Goal: Information Seeking & Learning: Check status

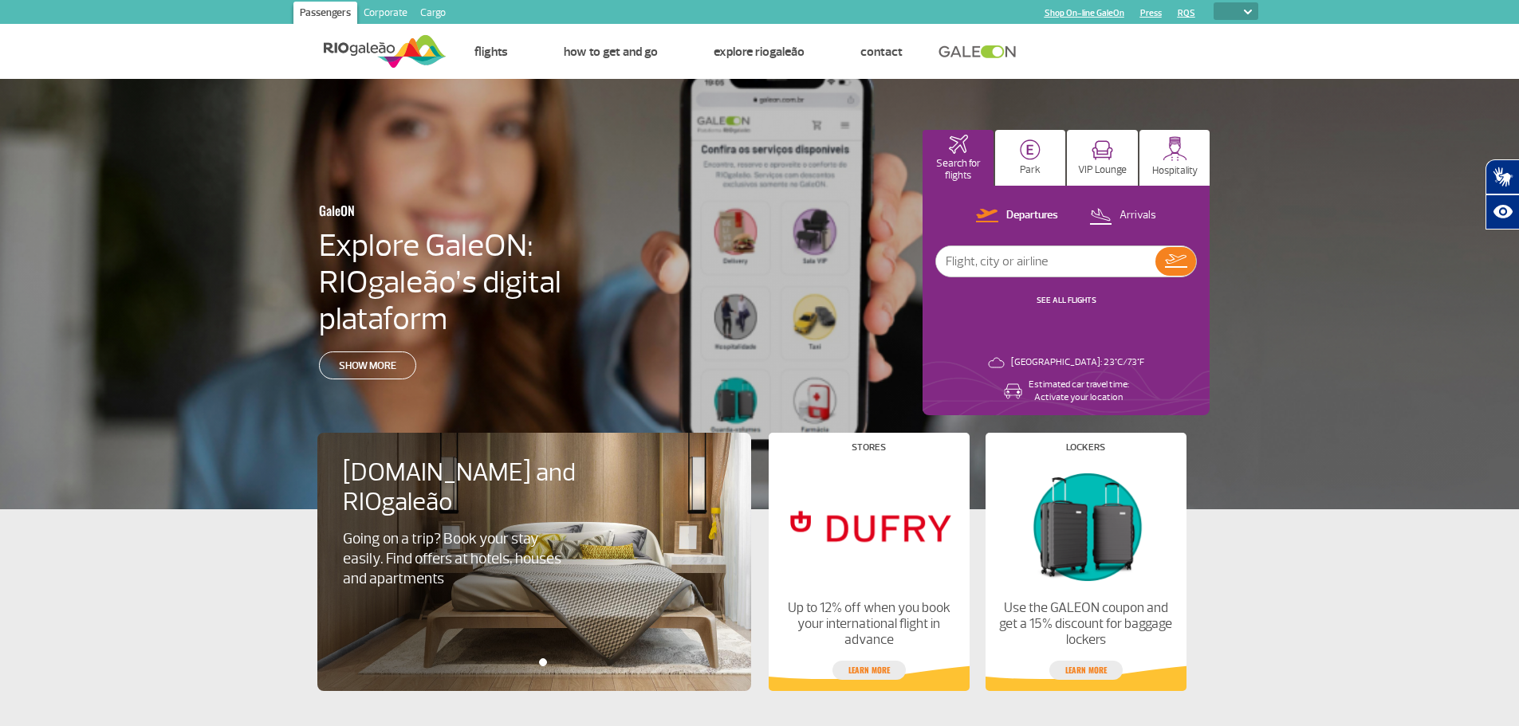
select select
click at [1245, 14] on img at bounding box center [1248, 12] width 8 height 5
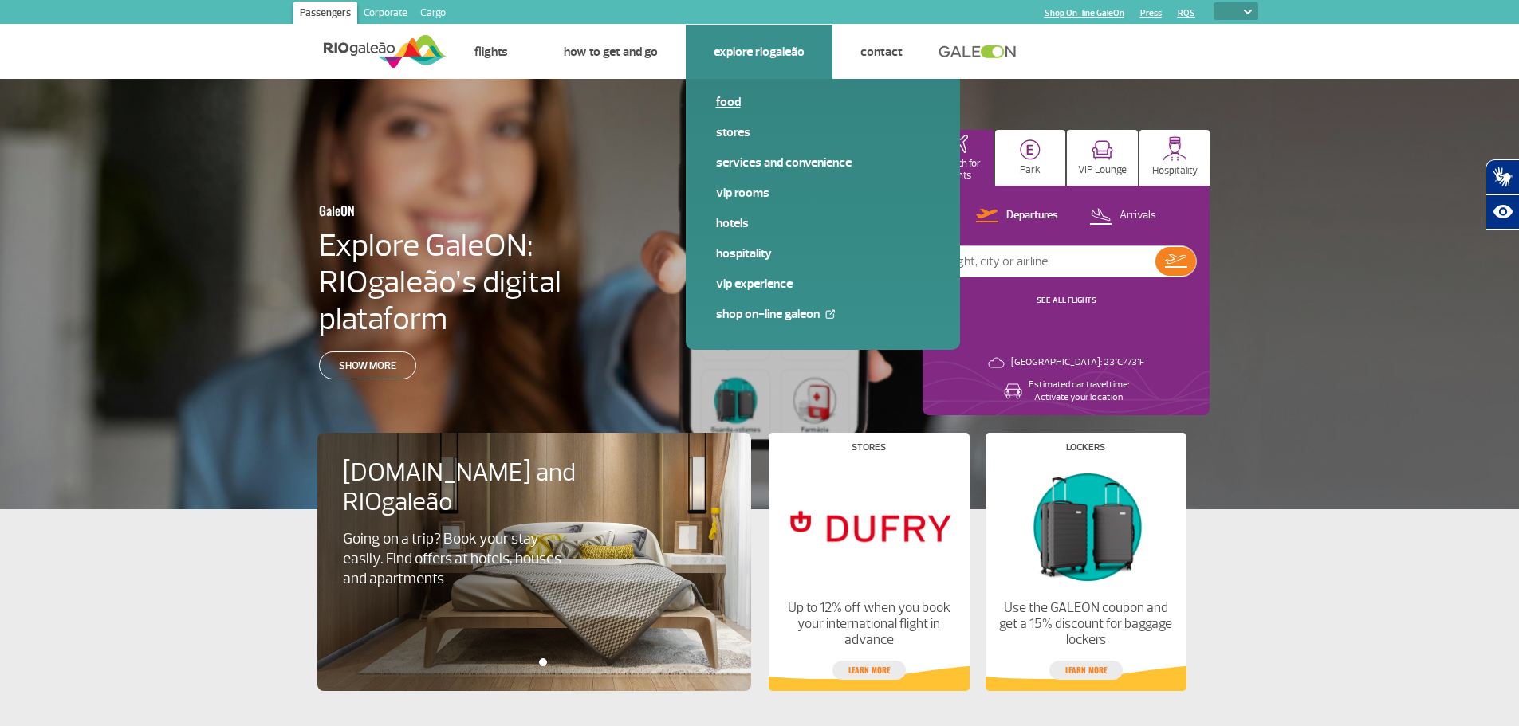
click at [742, 107] on link "Food" at bounding box center [823, 102] width 214 height 18
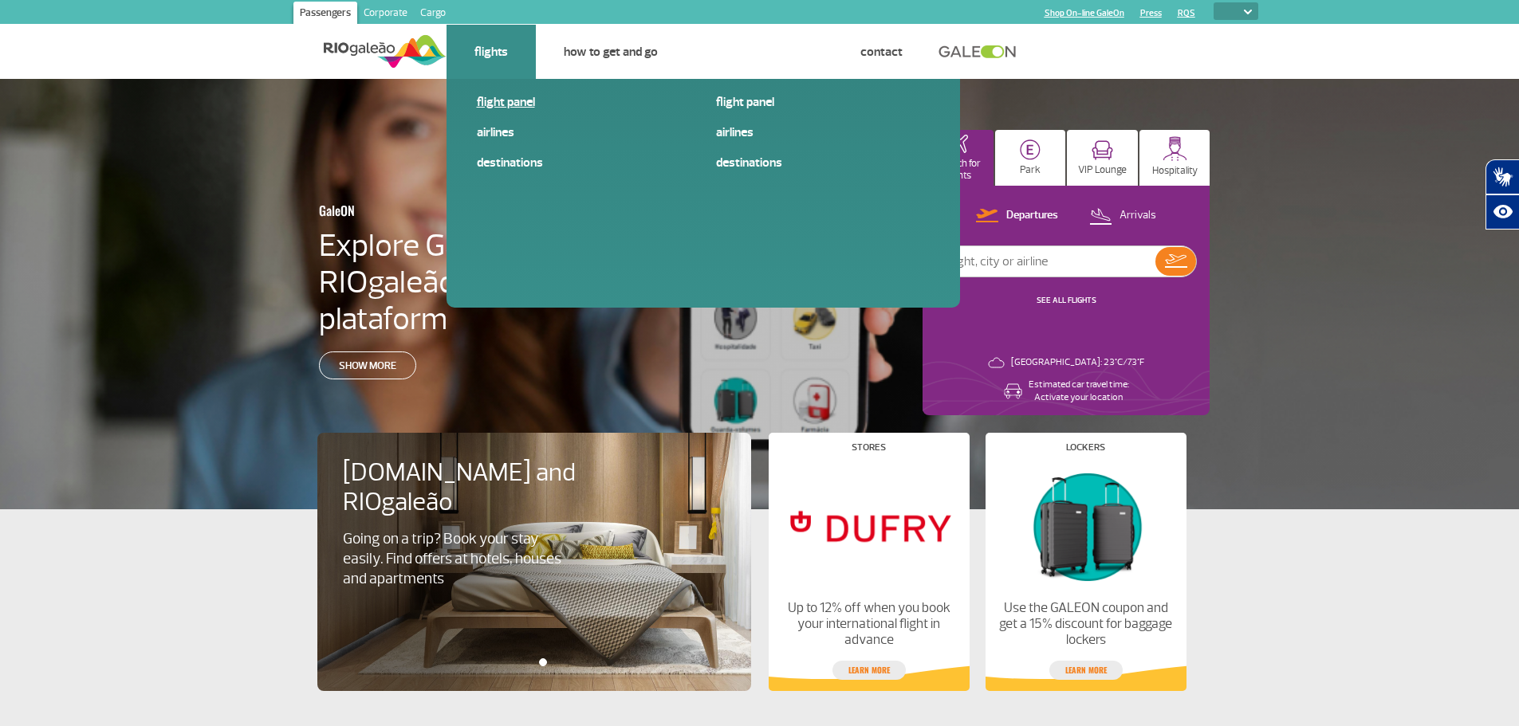
click at [486, 100] on link "Flight panel" at bounding box center [584, 102] width 214 height 18
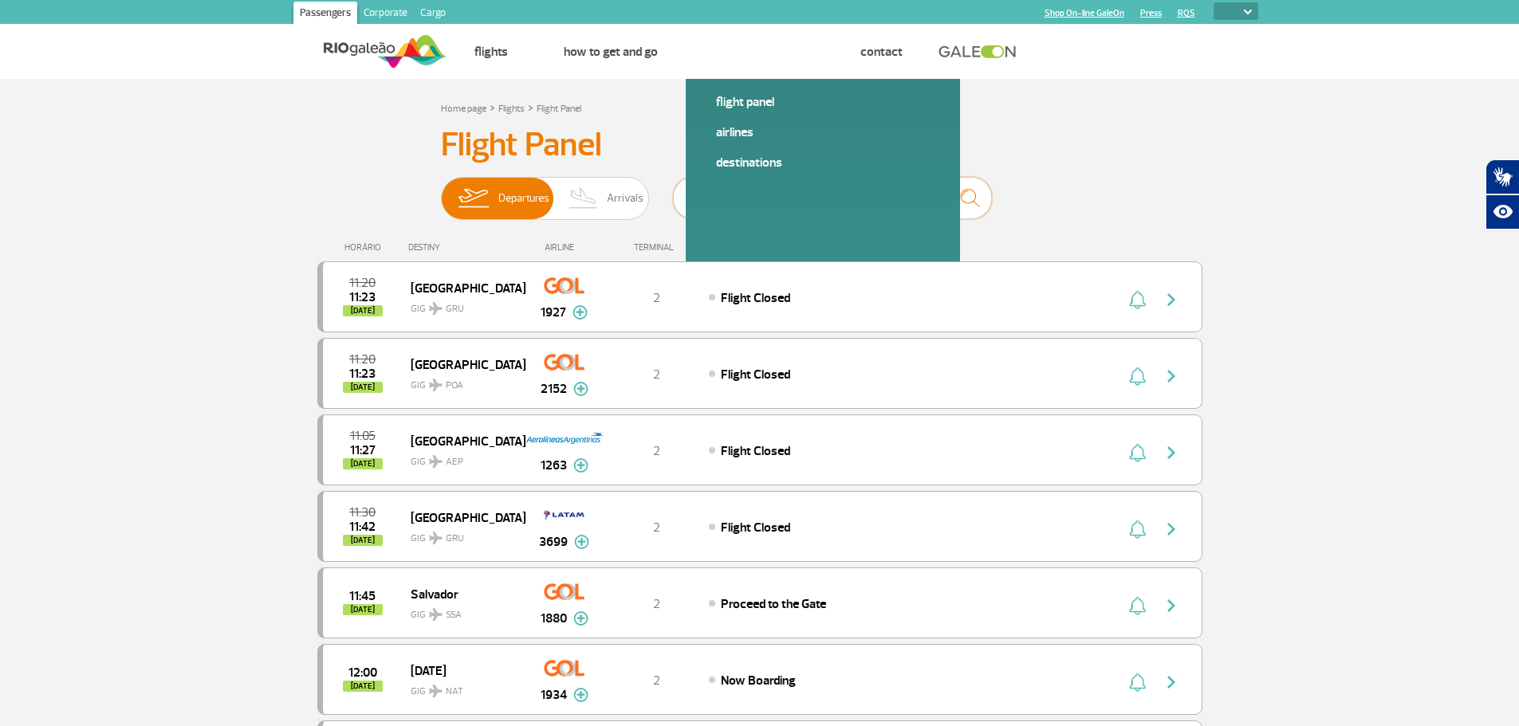
click at [850, 198] on input "text" at bounding box center [832, 198] width 319 height 42
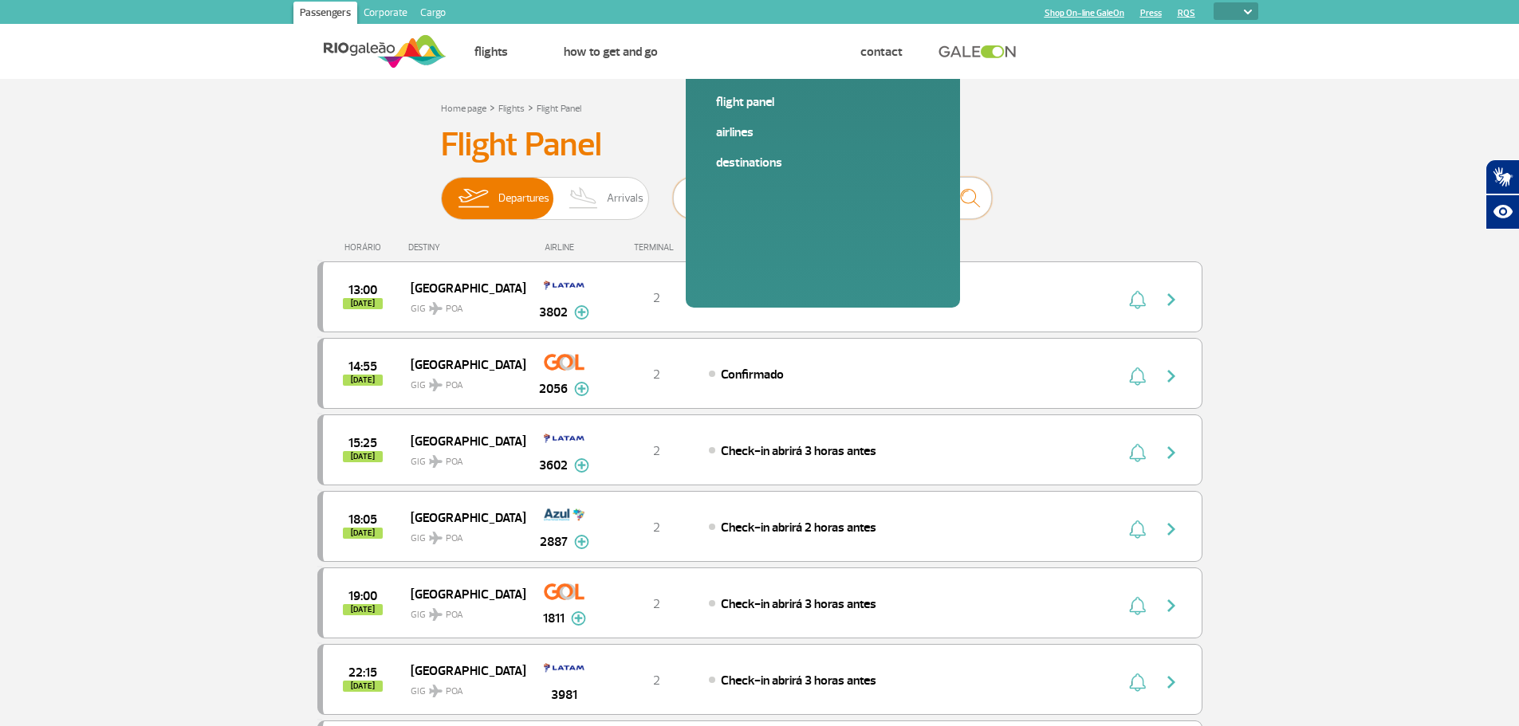
drag, startPoint x: 722, startPoint y: 201, endPoint x: 682, endPoint y: 202, distance: 40.7
click at [682, 202] on input "POA" at bounding box center [832, 198] width 319 height 42
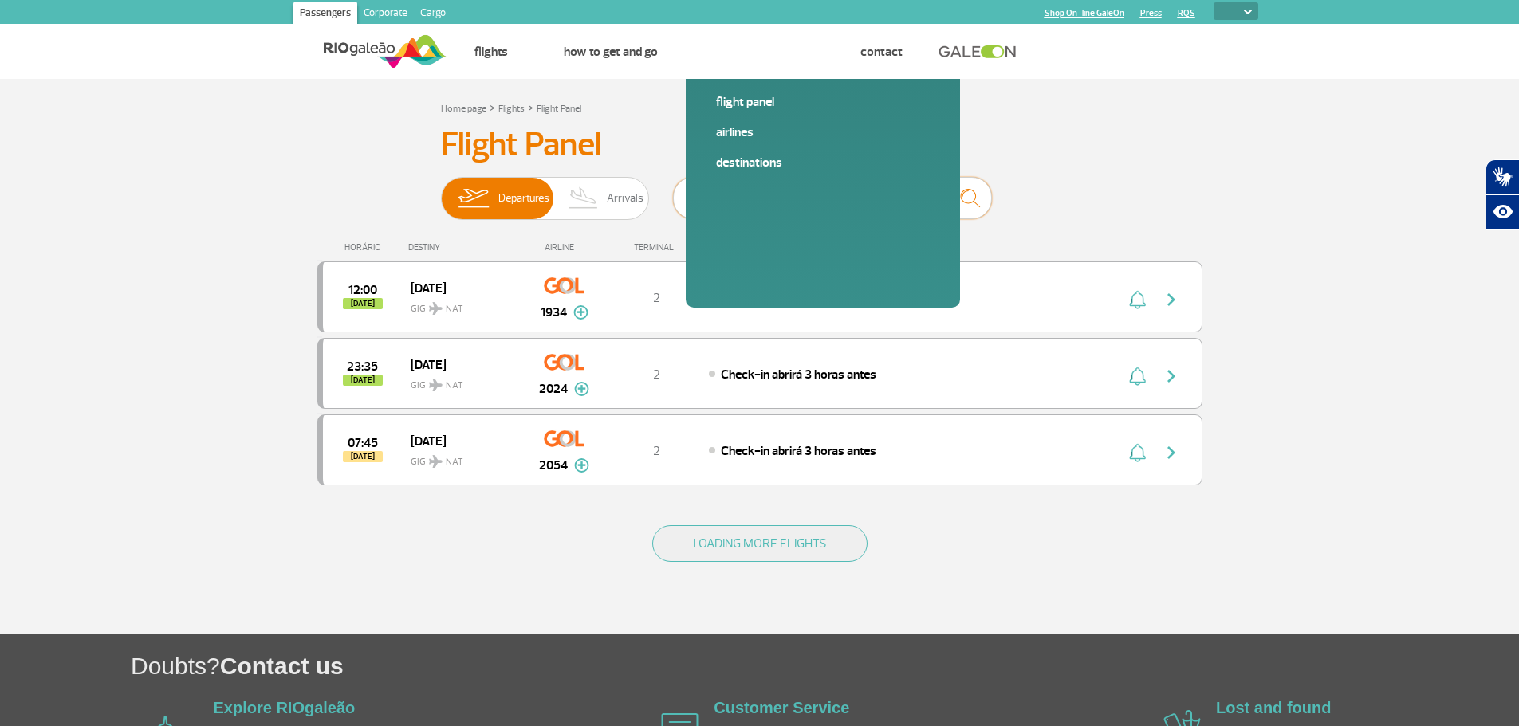
drag, startPoint x: 712, startPoint y: 196, endPoint x: 678, endPoint y: 197, distance: 34.3
click at [678, 197] on input "NAT" at bounding box center [832, 198] width 319 height 42
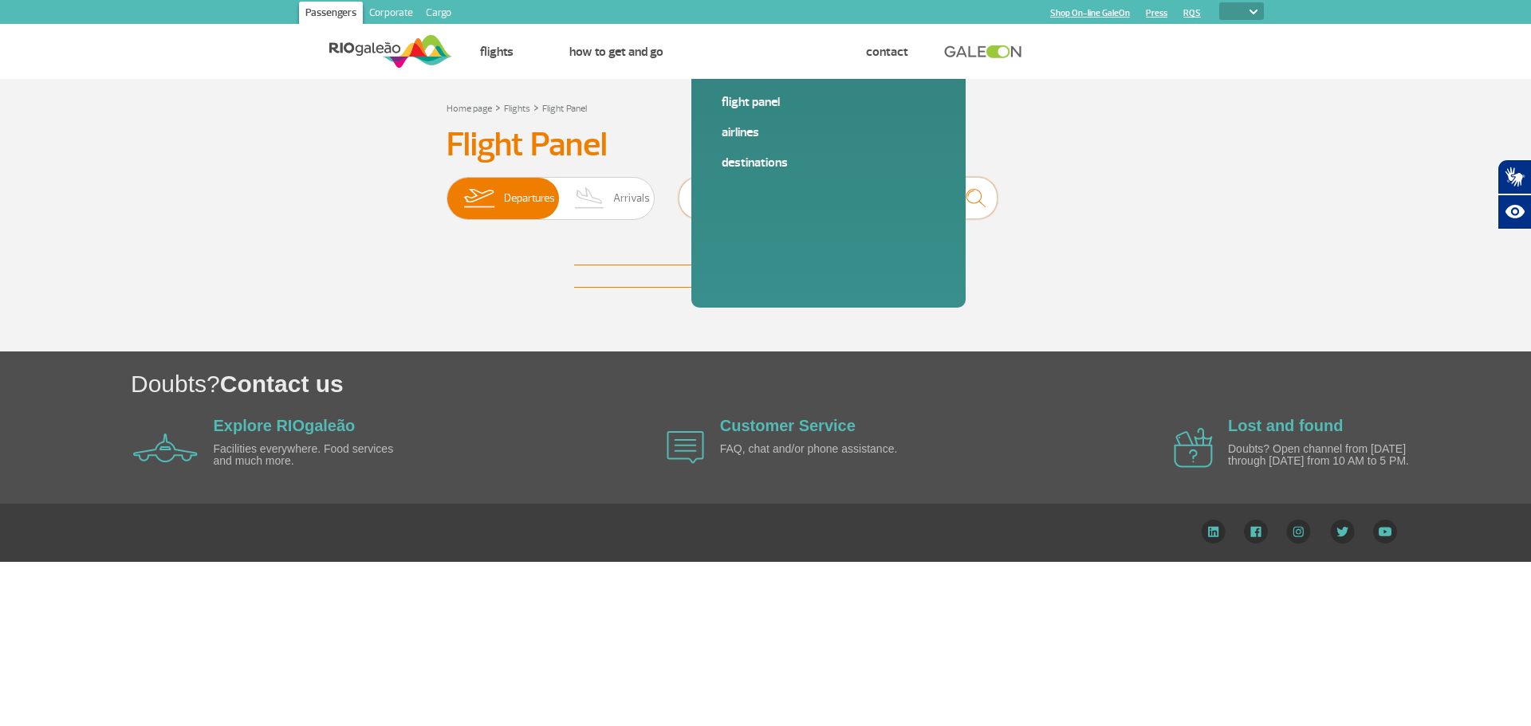
type input "U"
type input "C"
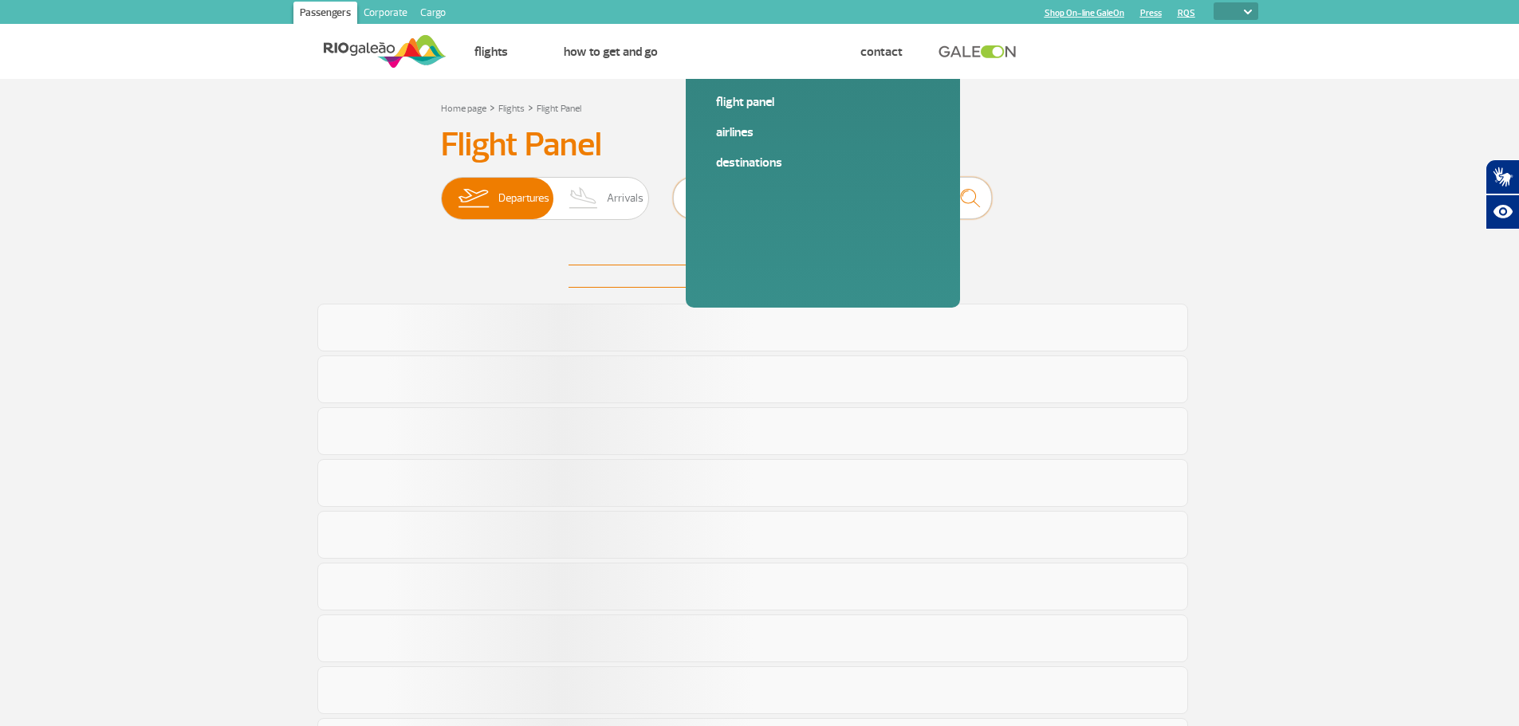
type input "[GEOGRAPHIC_DATA]"
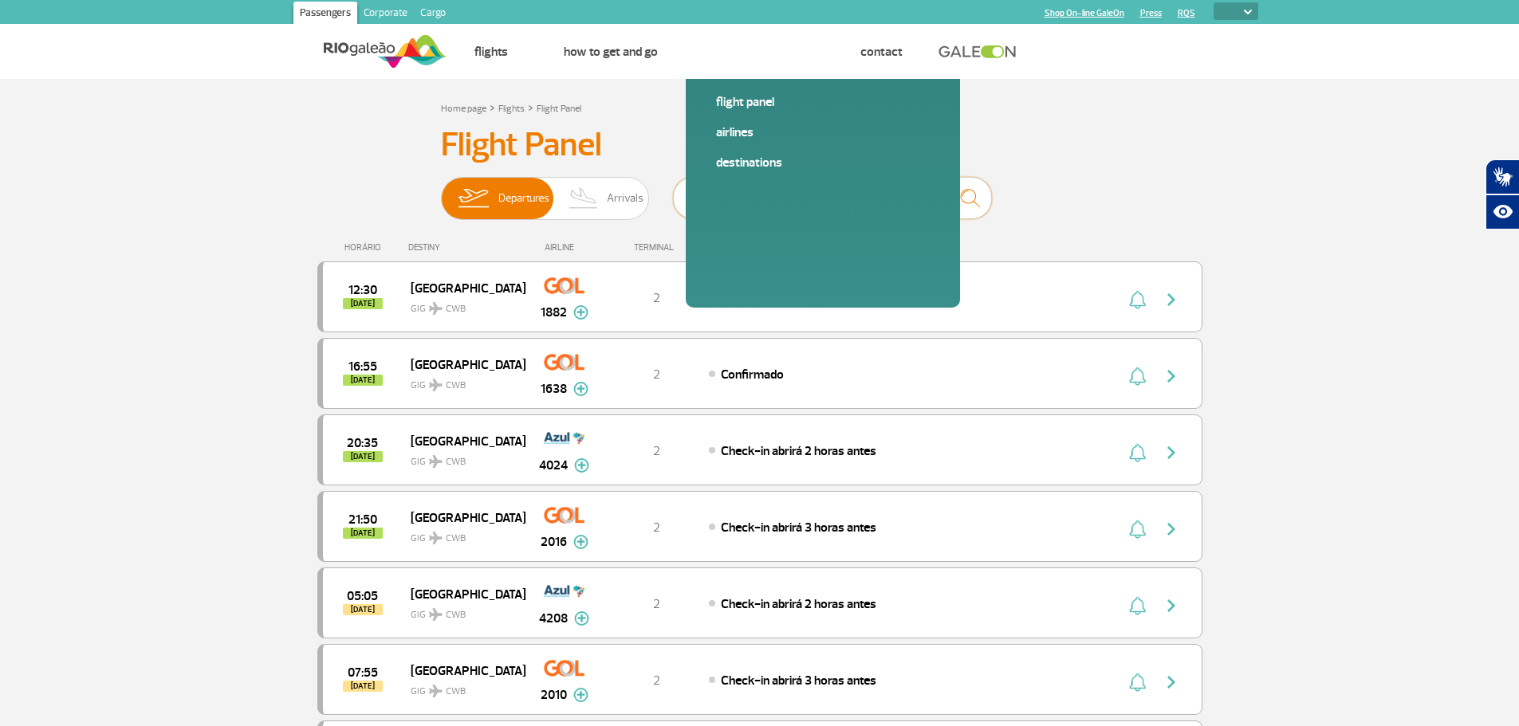
drag, startPoint x: 741, startPoint y: 205, endPoint x: 679, endPoint y: 207, distance: 61.4
click at [679, 207] on input "[GEOGRAPHIC_DATA]" at bounding box center [832, 198] width 319 height 42
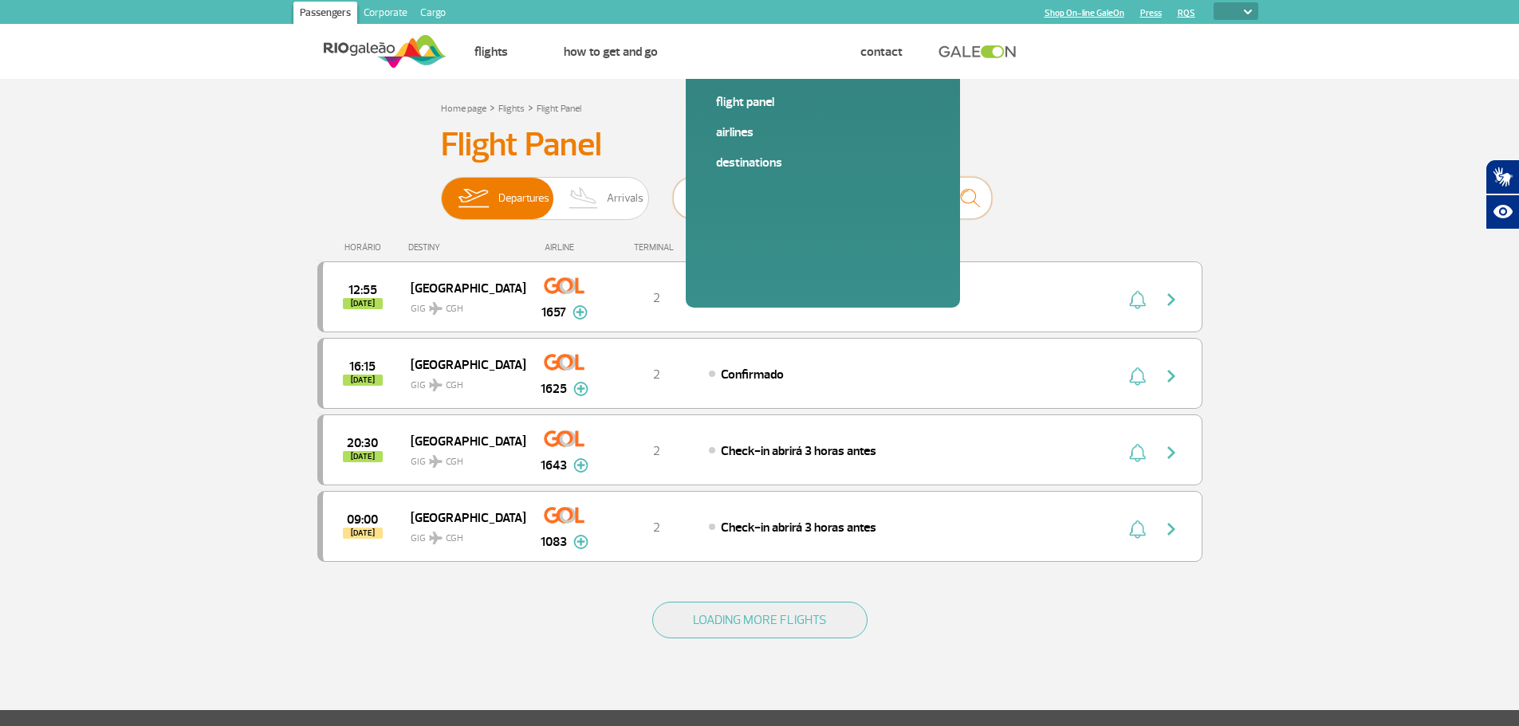
type input "C"
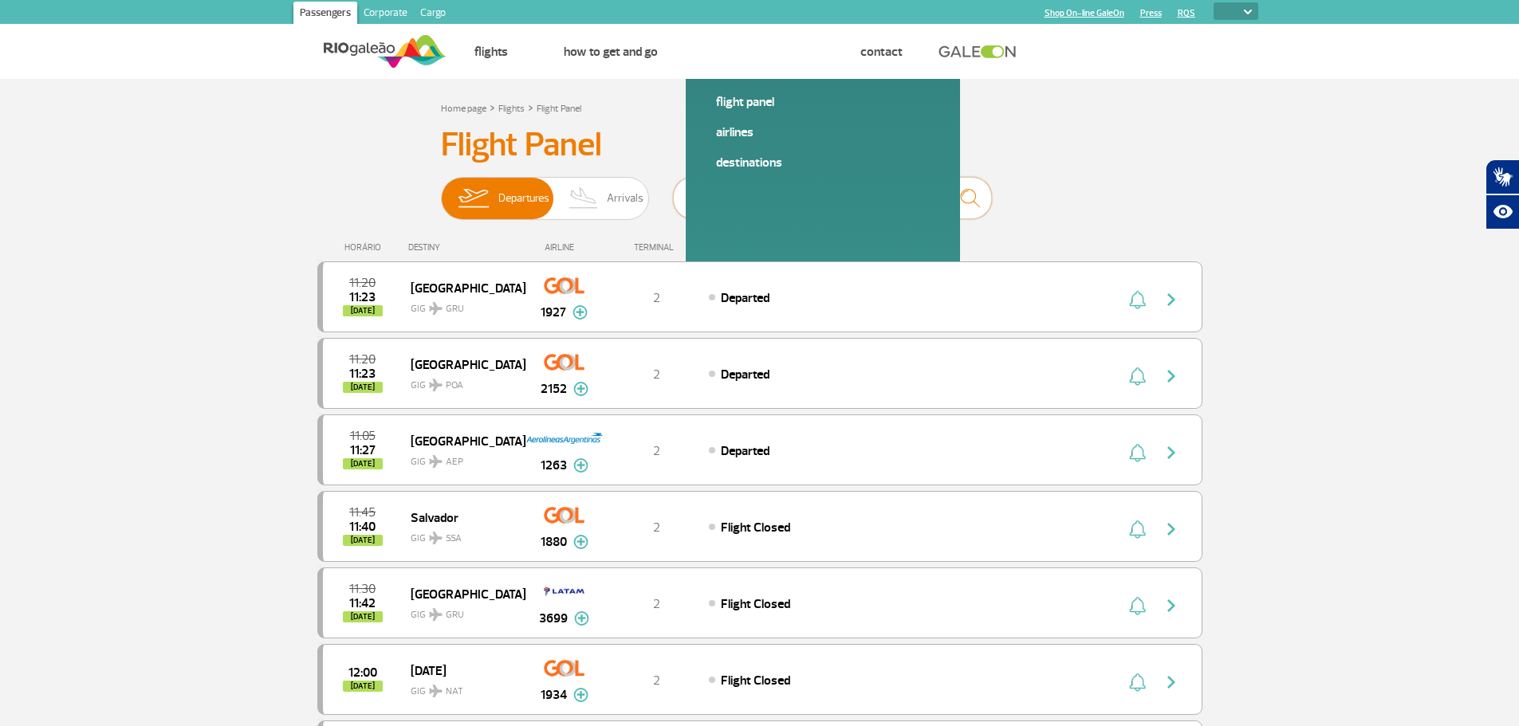
type input "FCO"
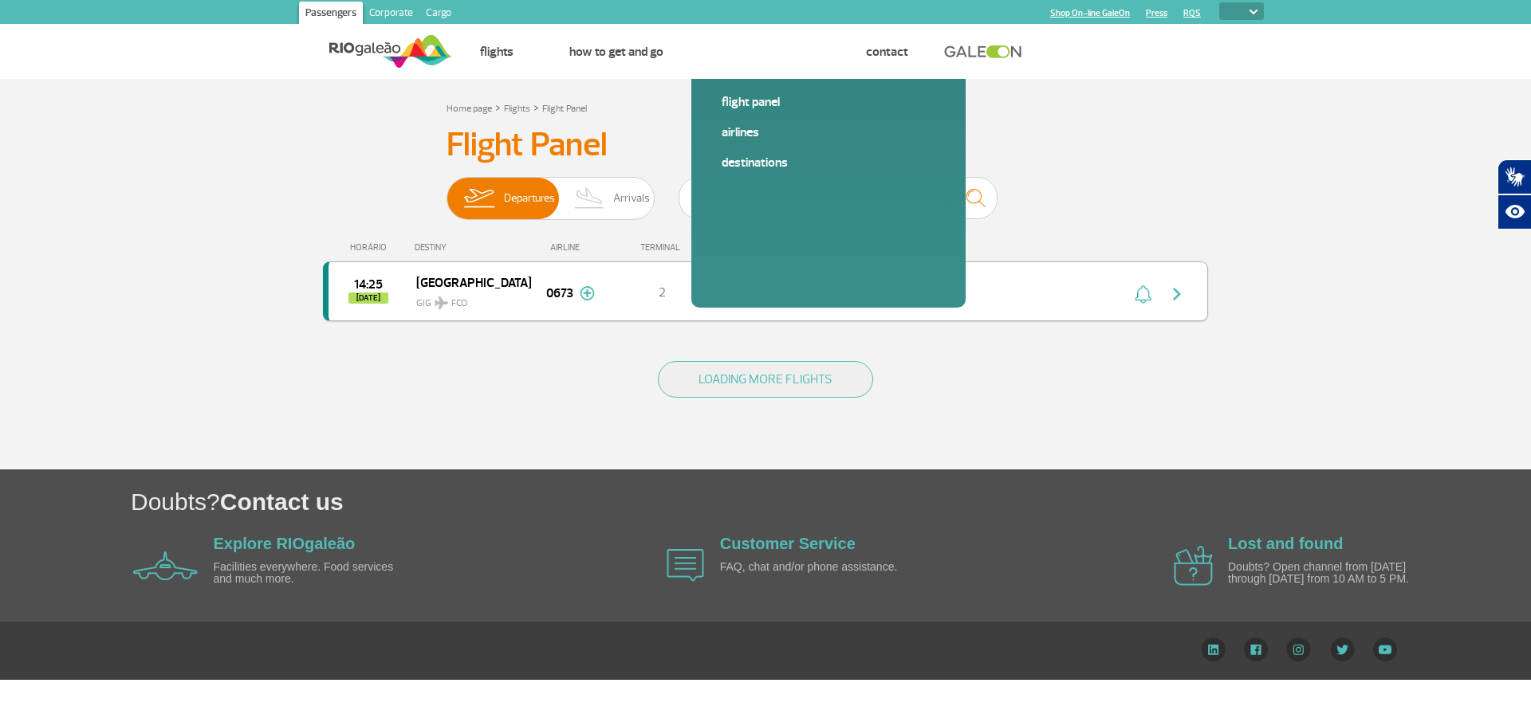
click at [1174, 297] on img "button" at bounding box center [1176, 294] width 19 height 19
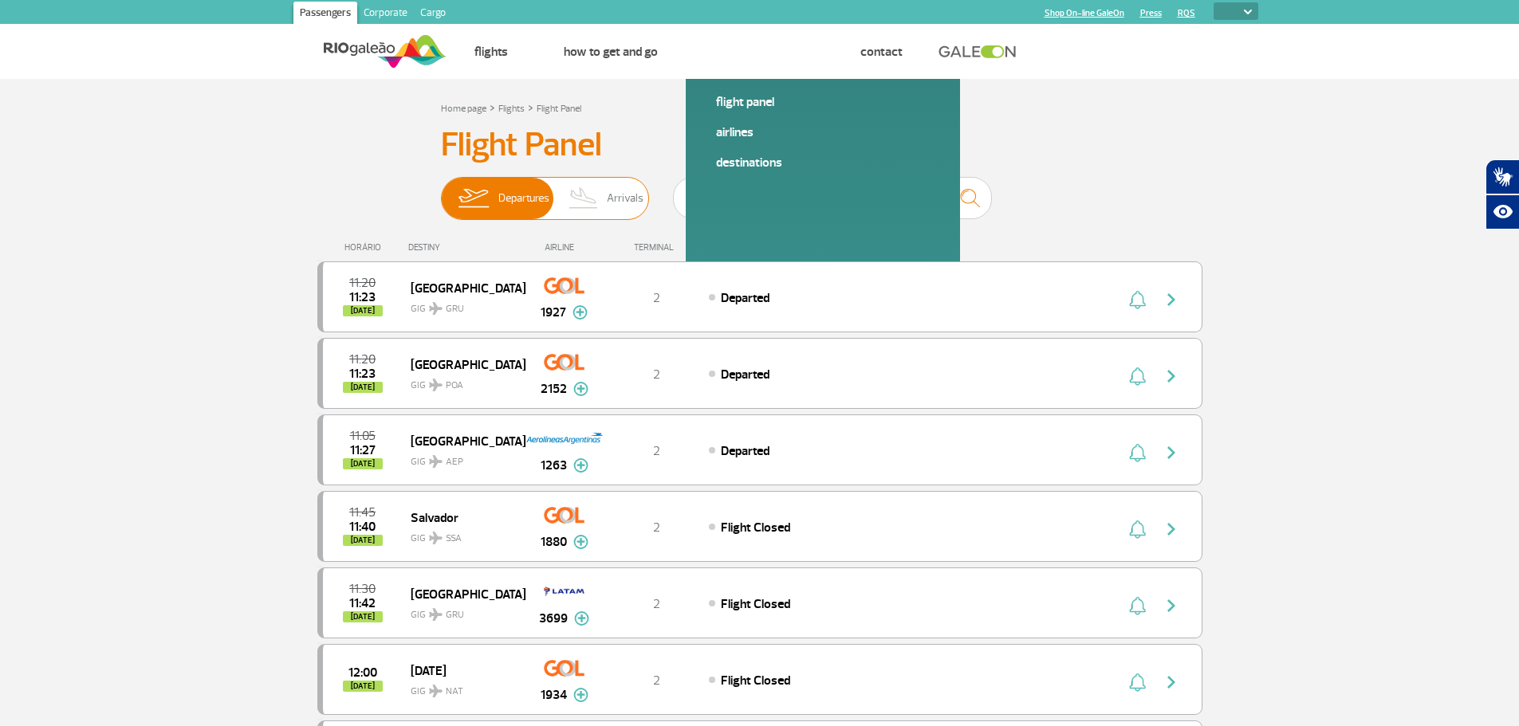
click at [581, 191] on img at bounding box center [584, 198] width 47 height 41
click at [441, 191] on input "Departures Arrivals" at bounding box center [441, 191] width 0 height 0
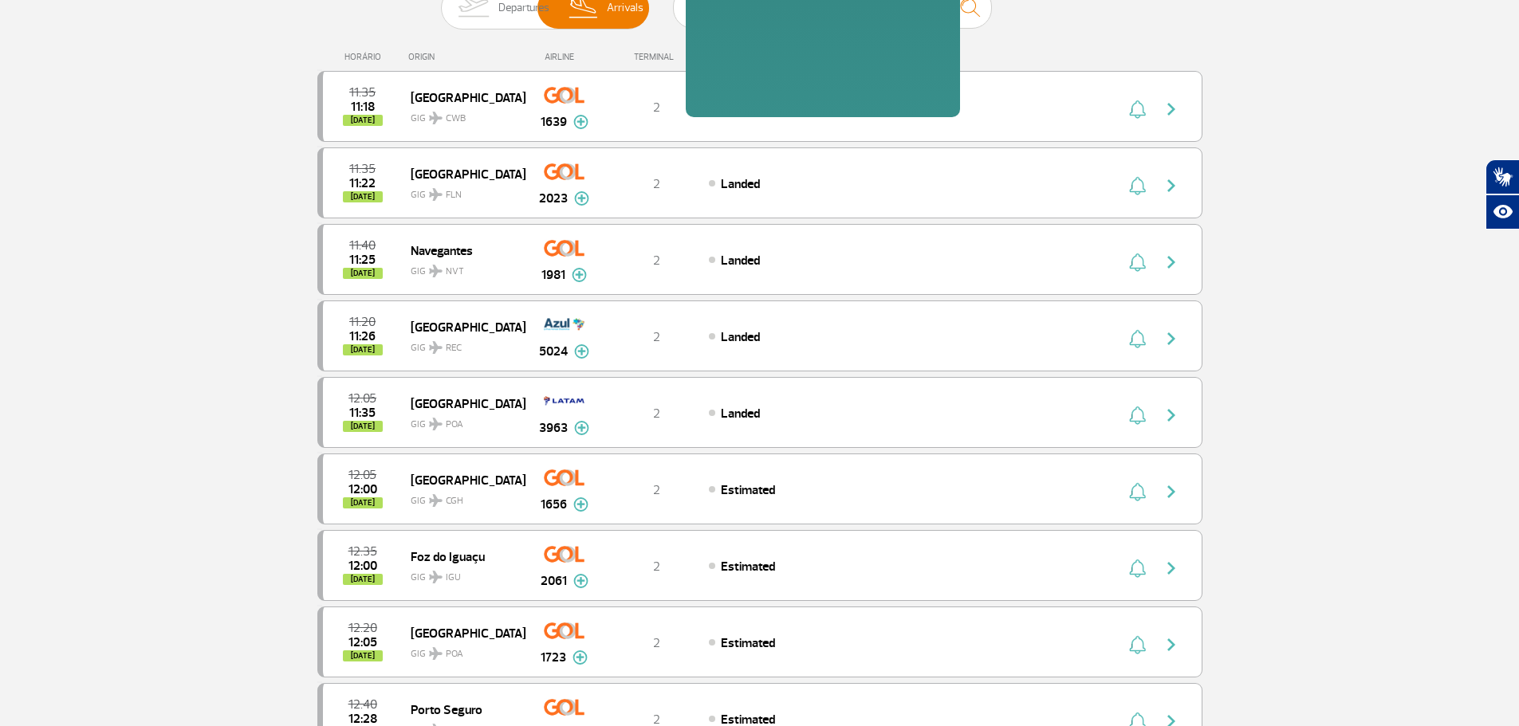
scroll to position [158, 0]
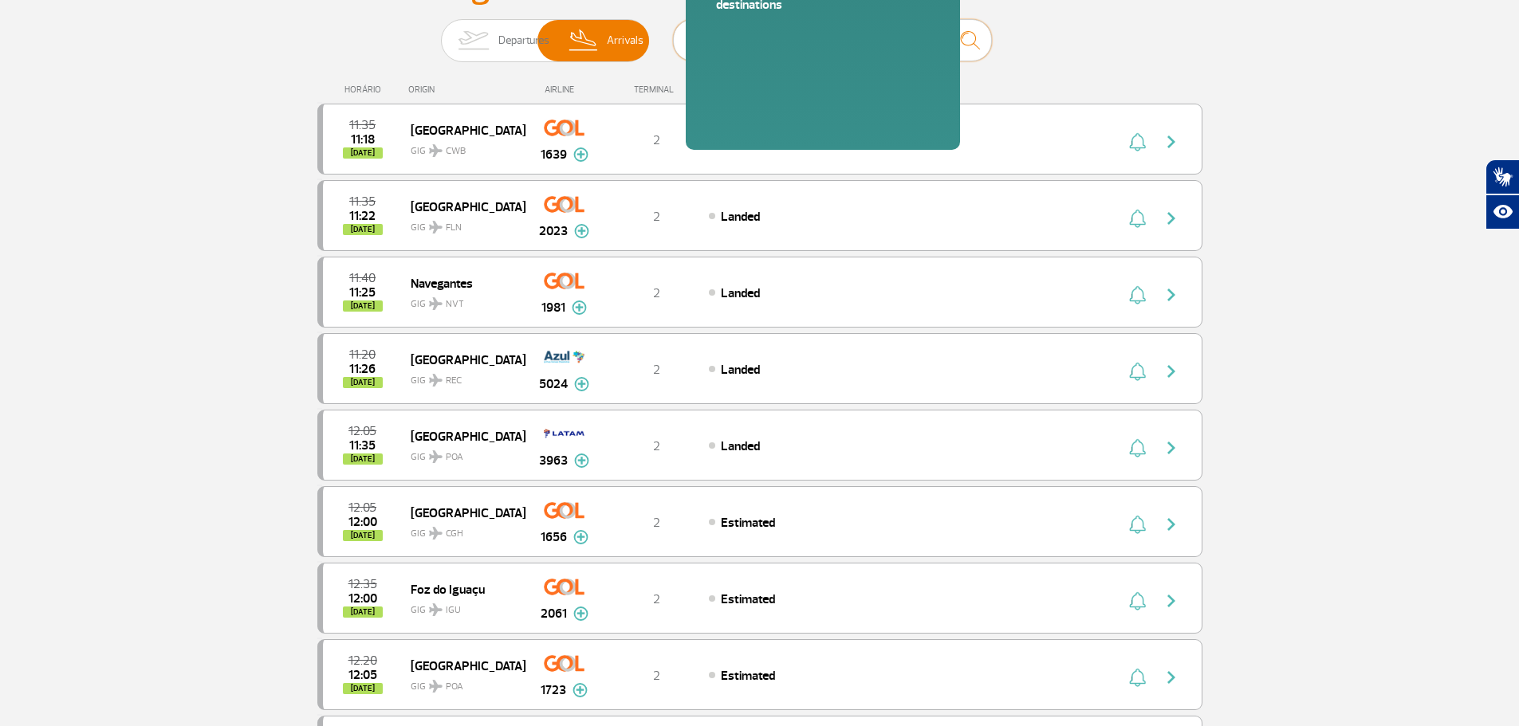
click at [761, 36] on input "text" at bounding box center [832, 40] width 319 height 42
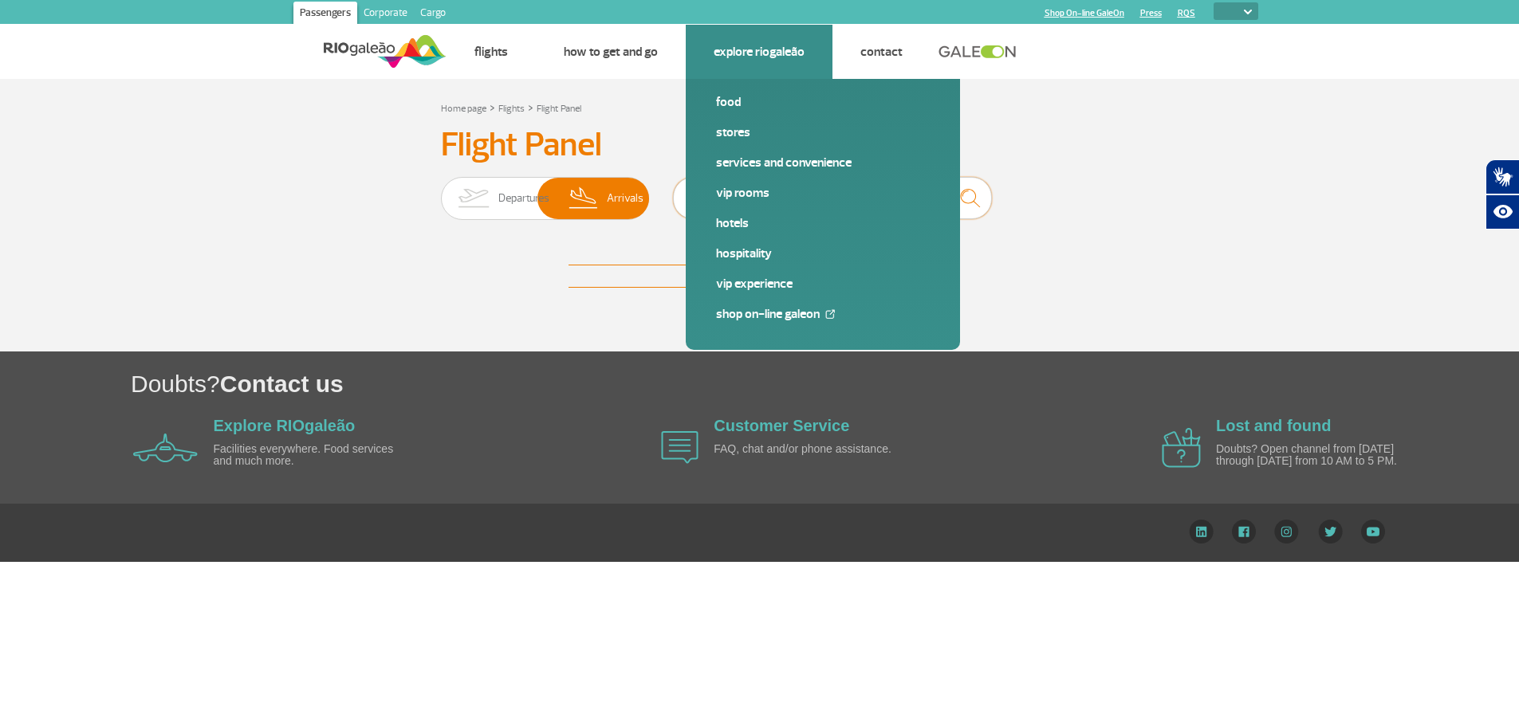
scroll to position [0, 0]
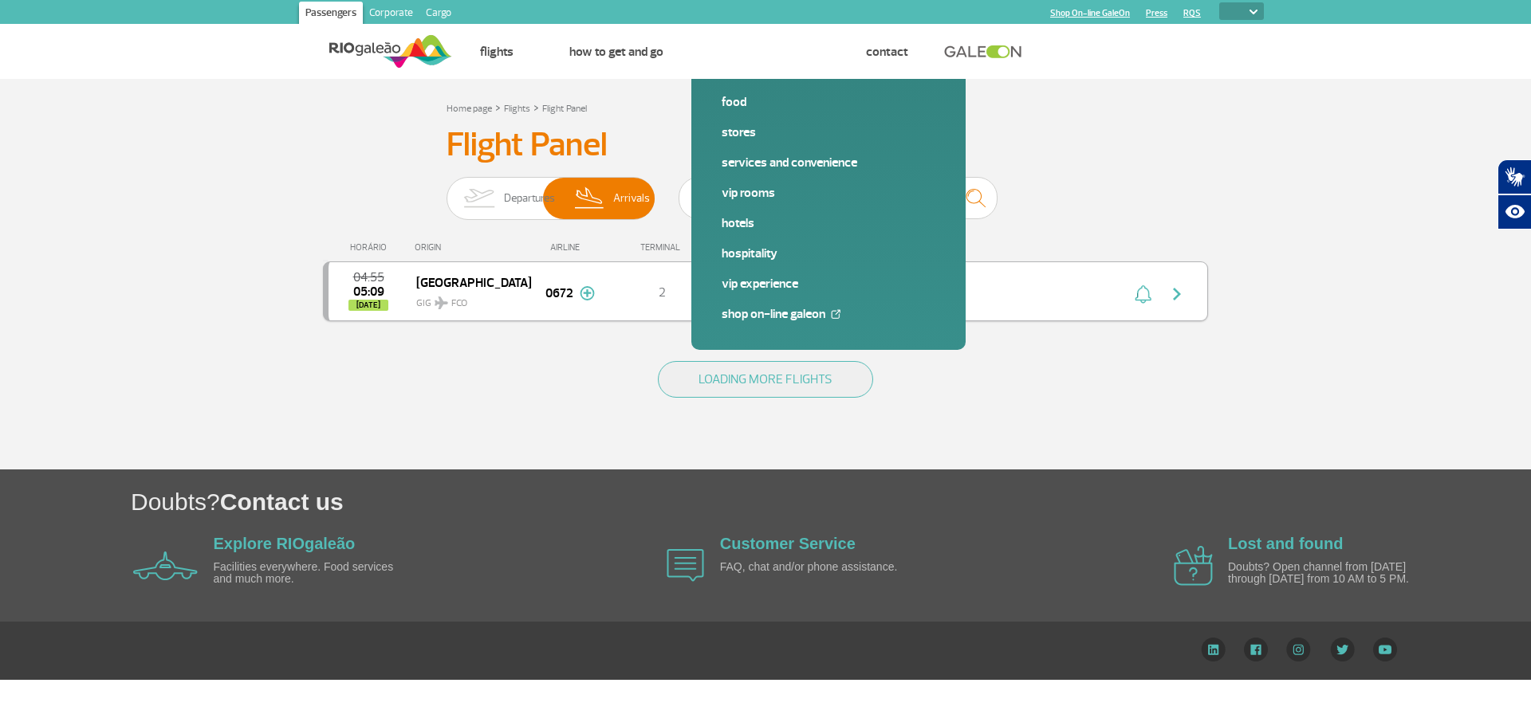
click at [1139, 292] on img "button" at bounding box center [1143, 294] width 17 height 19
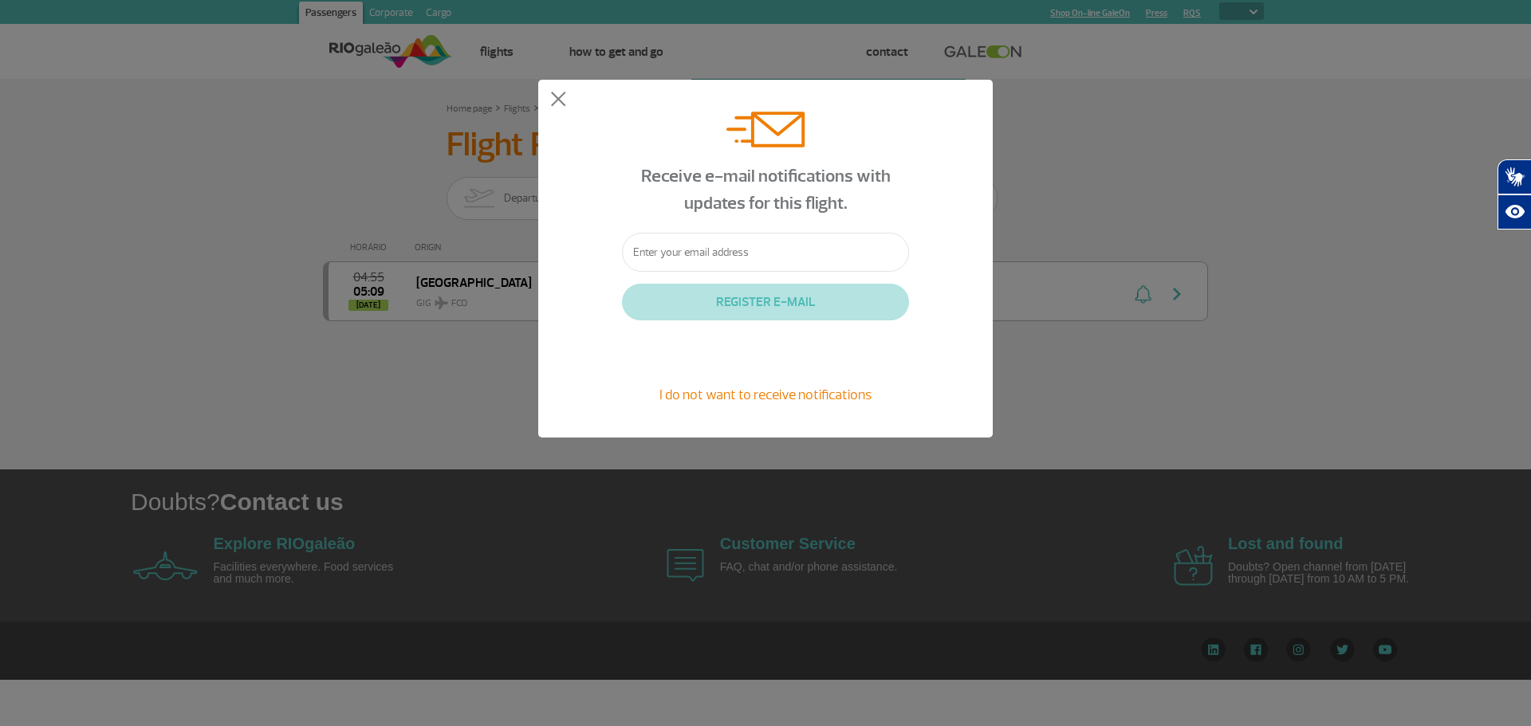
click at [1130, 204] on div "Receive e-mail notifications with updates for this flight. REGISTER E-MAIL I do…" at bounding box center [765, 258] width 1531 height 517
click at [557, 98] on button at bounding box center [558, 100] width 16 height 16
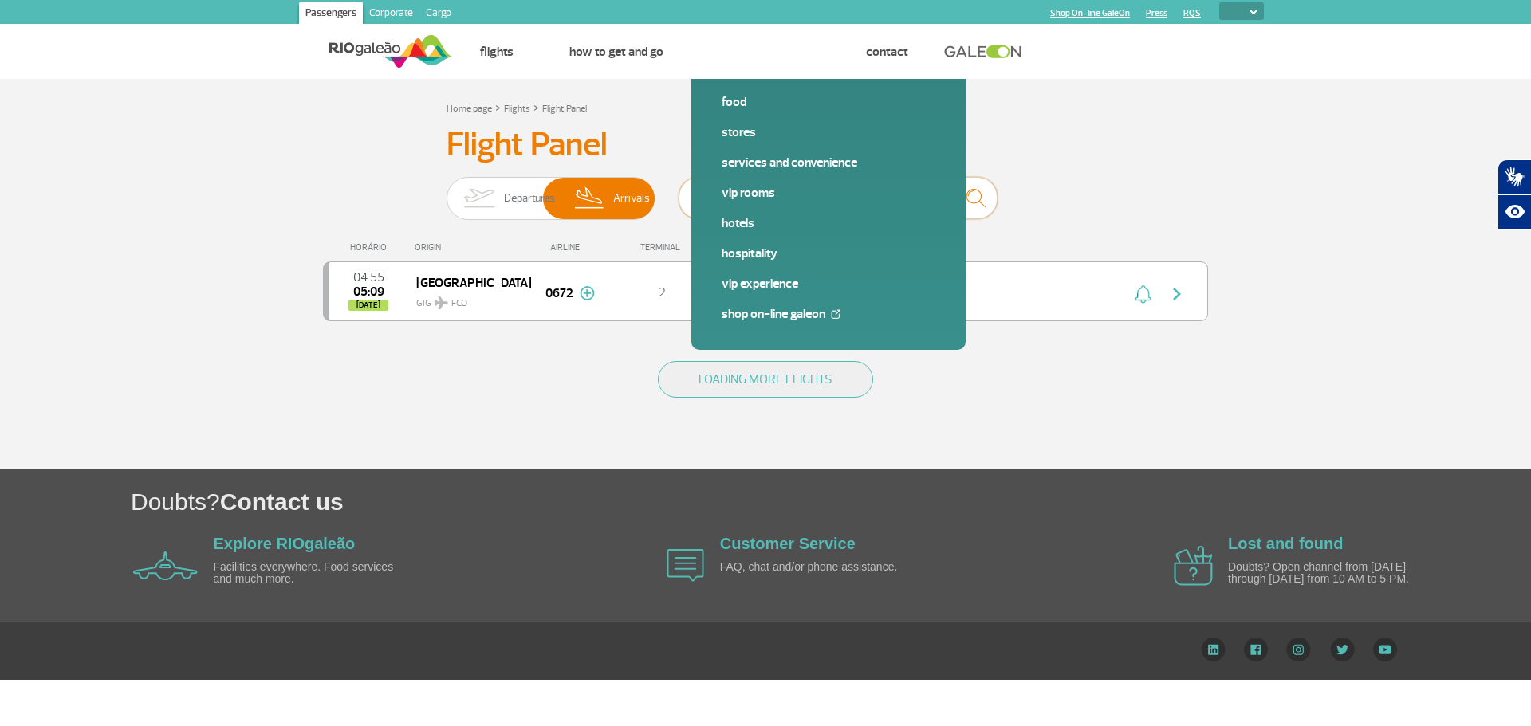
drag, startPoint x: 742, startPoint y: 195, endPoint x: 683, endPoint y: 192, distance: 59.1
click at [683, 192] on input "FCO" at bounding box center [838, 198] width 319 height 42
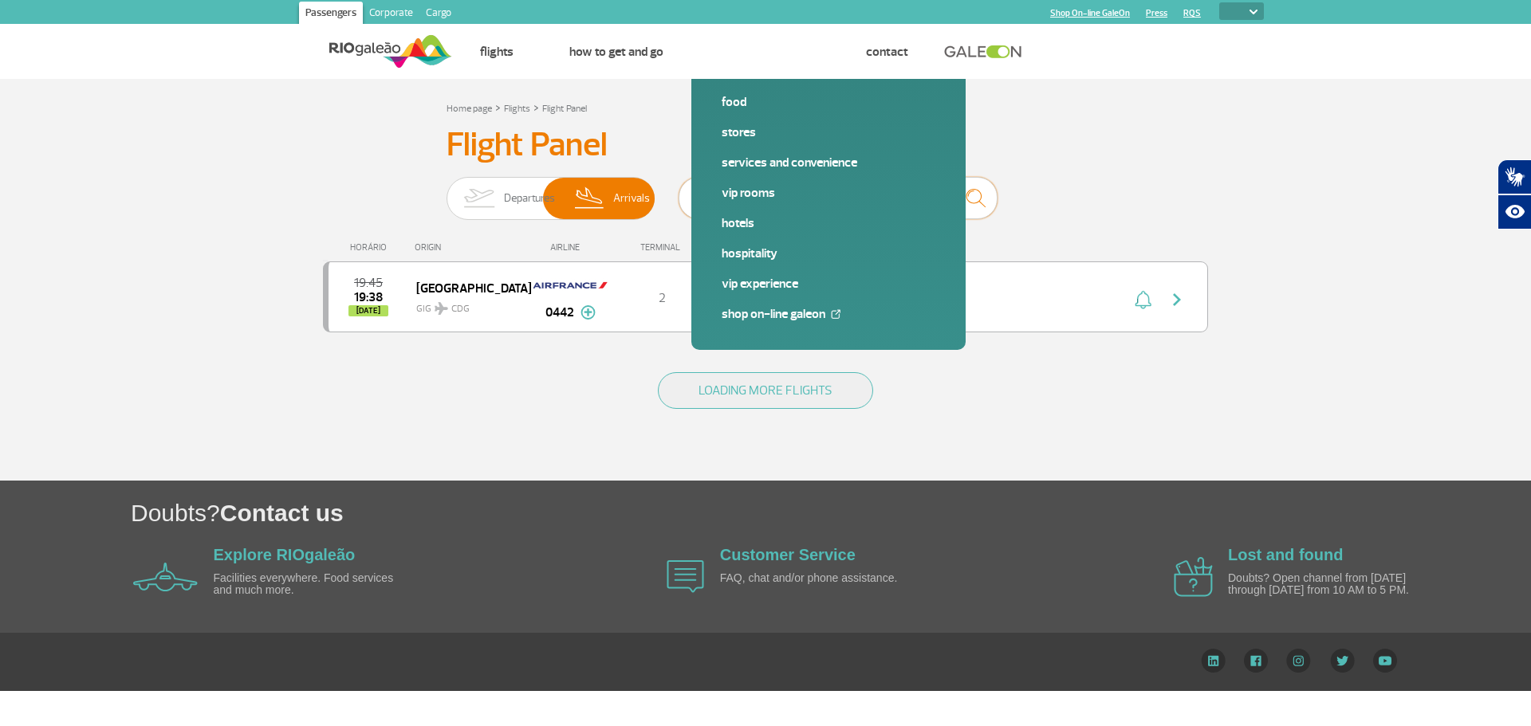
type input "C"
type input "A"
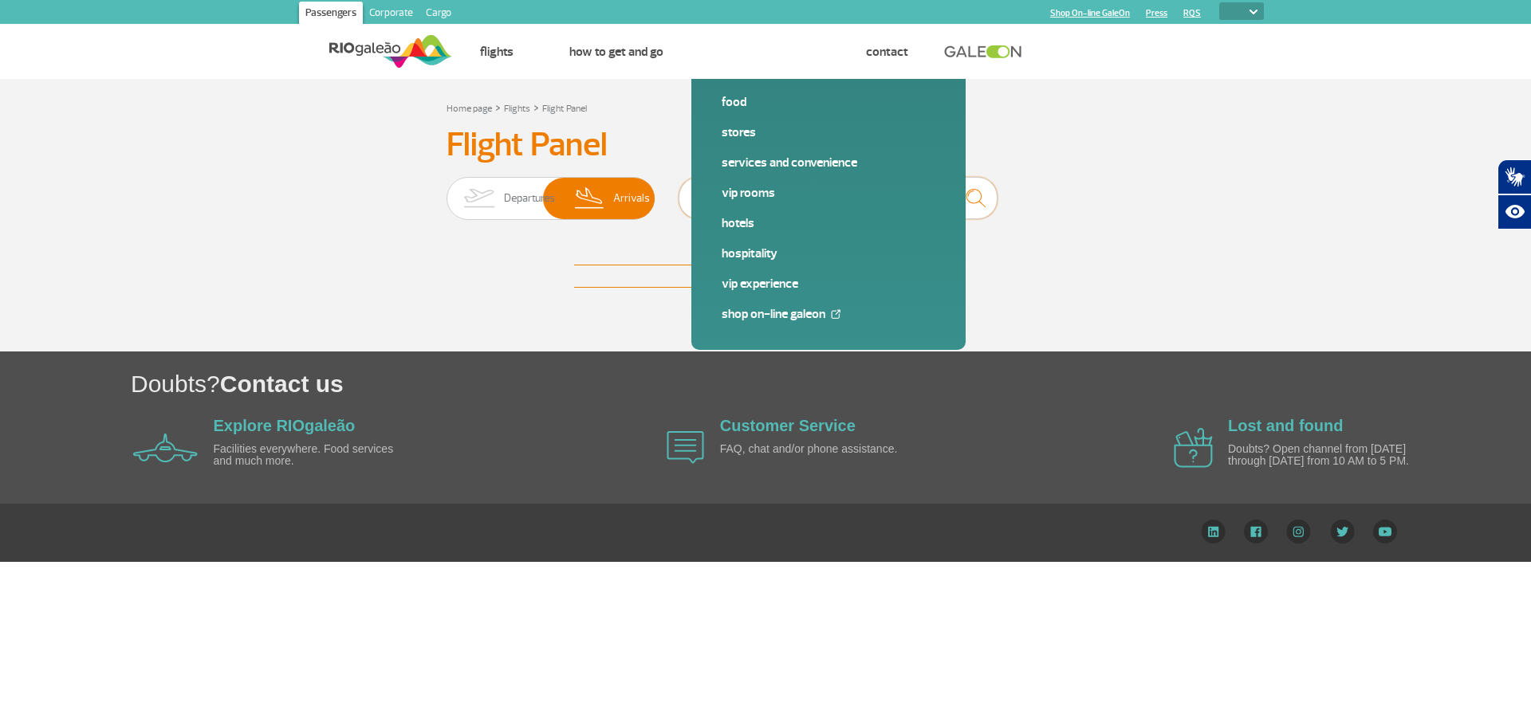
type input "L"
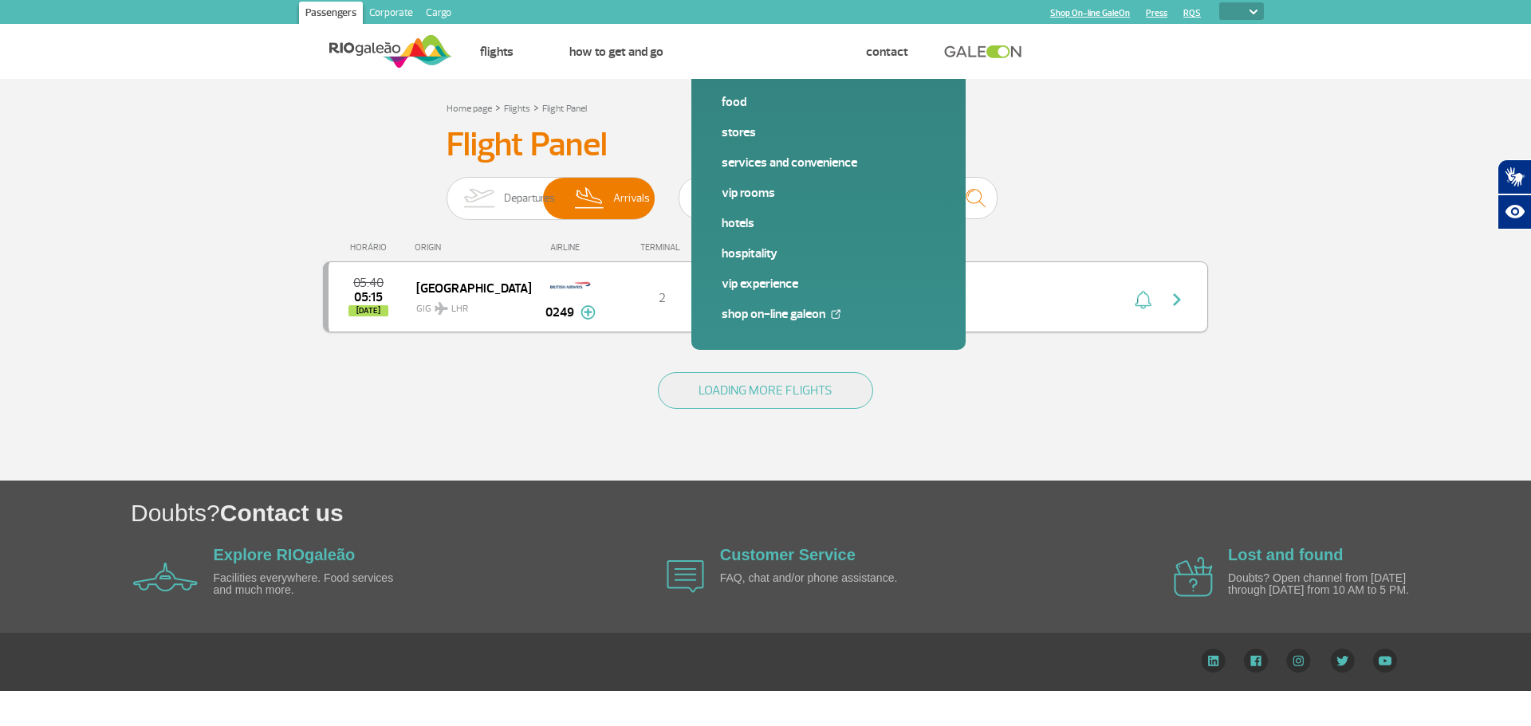
click at [1173, 301] on img "button" at bounding box center [1176, 299] width 19 height 19
drag, startPoint x: 781, startPoint y: 195, endPoint x: 658, endPoint y: 191, distance: 123.7
click at [658, 191] on div "Departures Arrivals [GEOGRAPHIC_DATA]" at bounding box center [766, 201] width 638 height 48
click at [490, 198] on img at bounding box center [479, 198] width 50 height 41
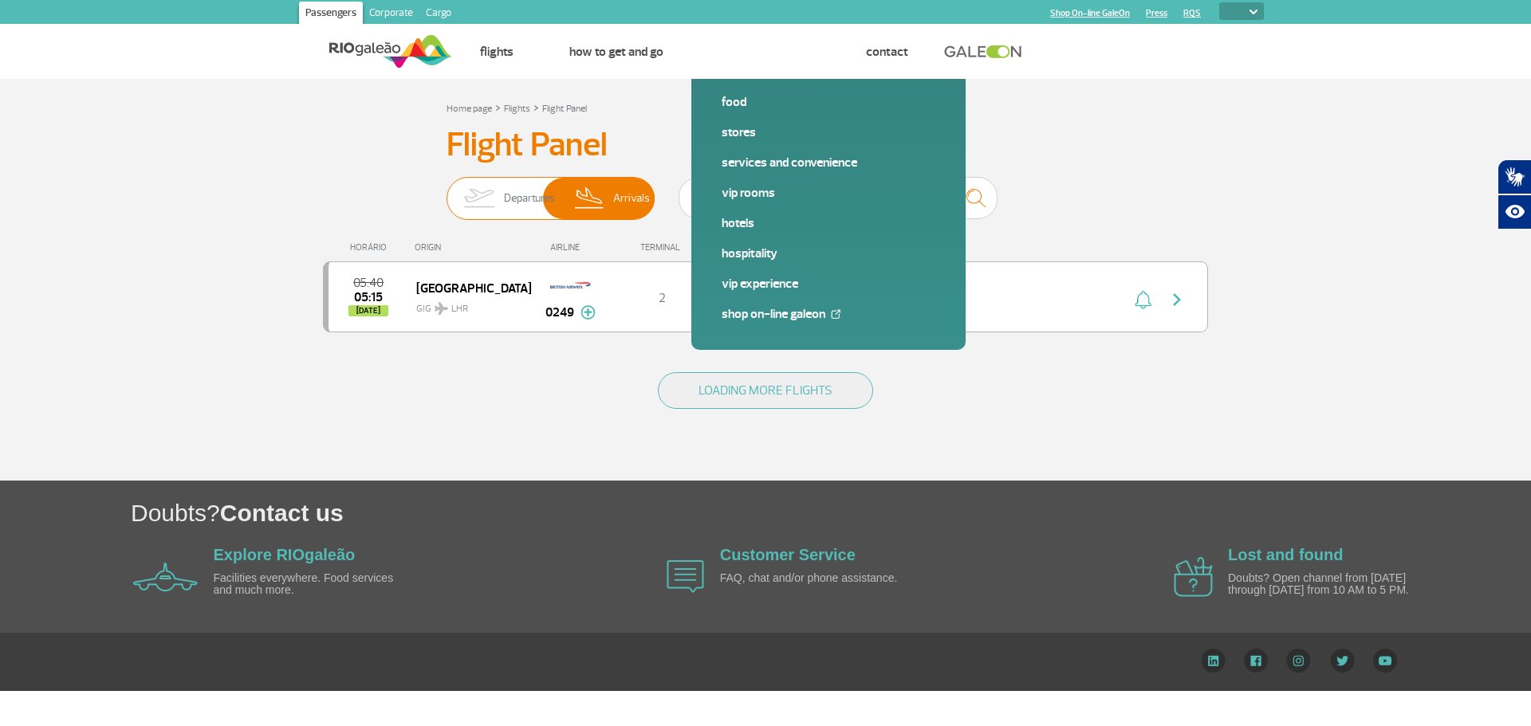
click at [447, 191] on input "Departures Arrivals" at bounding box center [447, 191] width 0 height 0
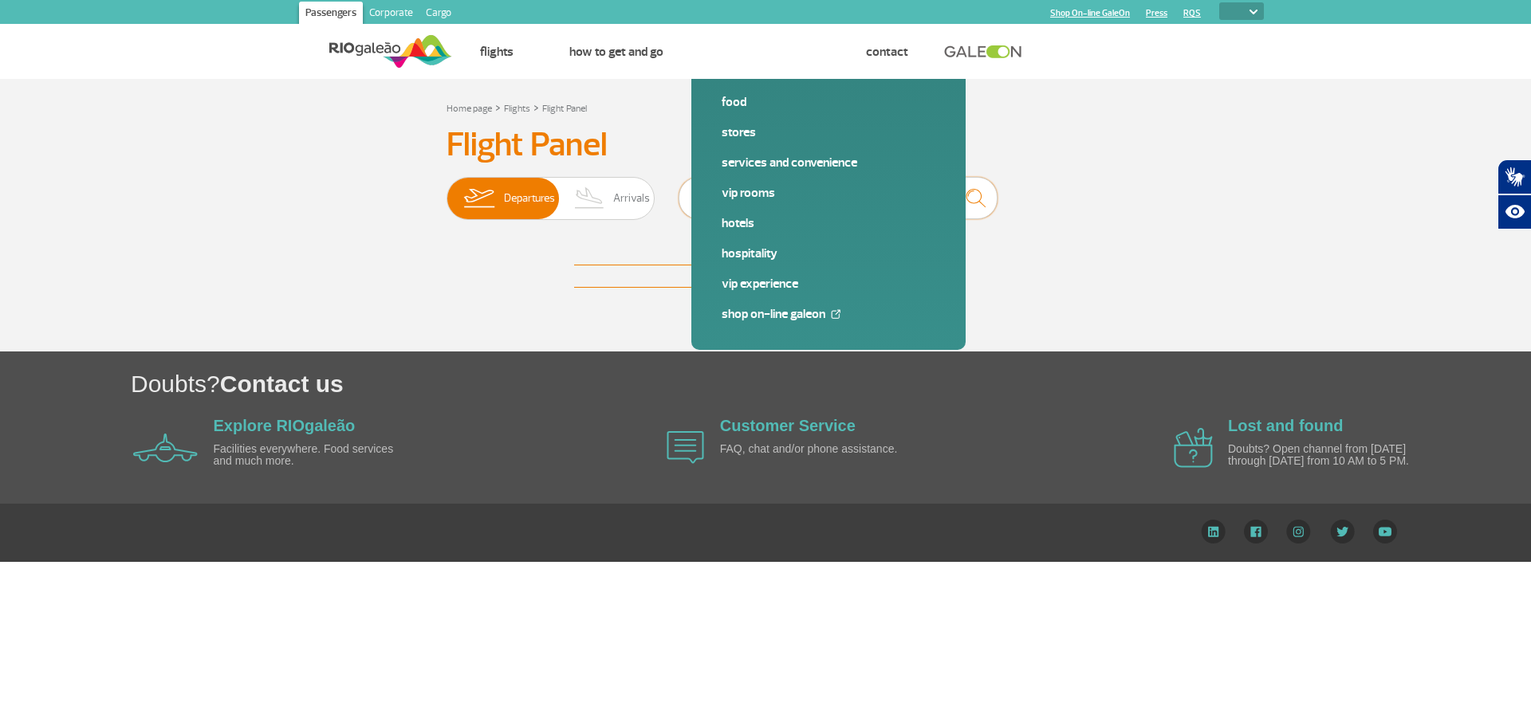
type input "M"
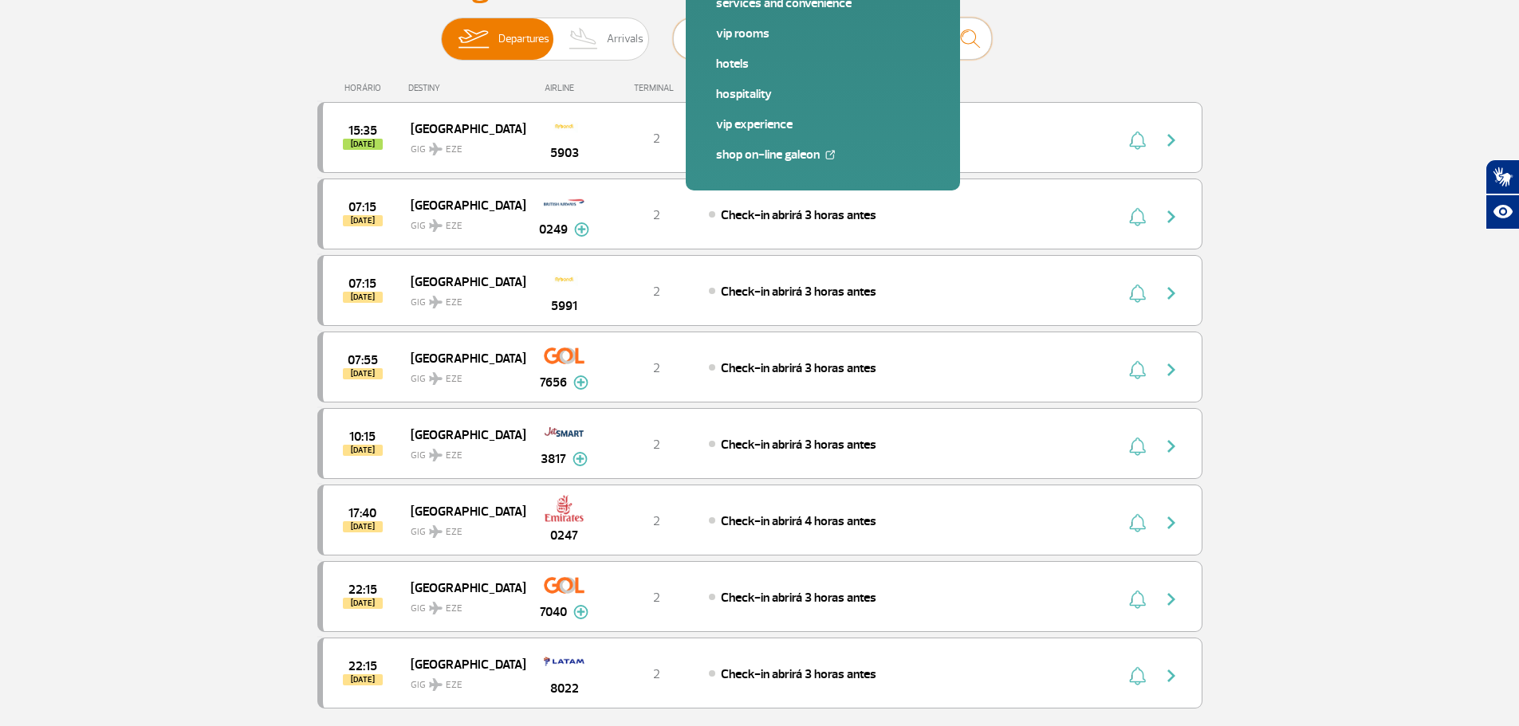
scroll to position [80, 0]
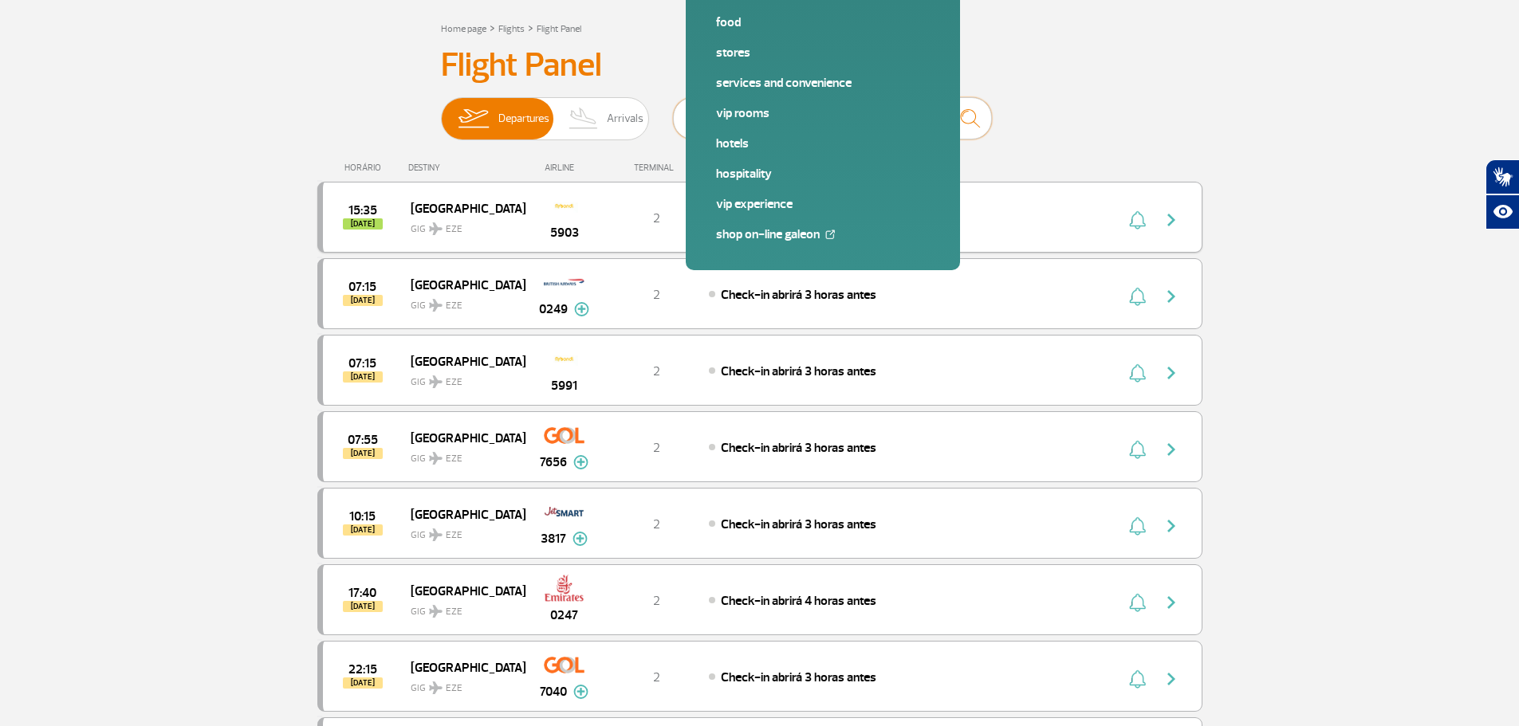
type input "E"
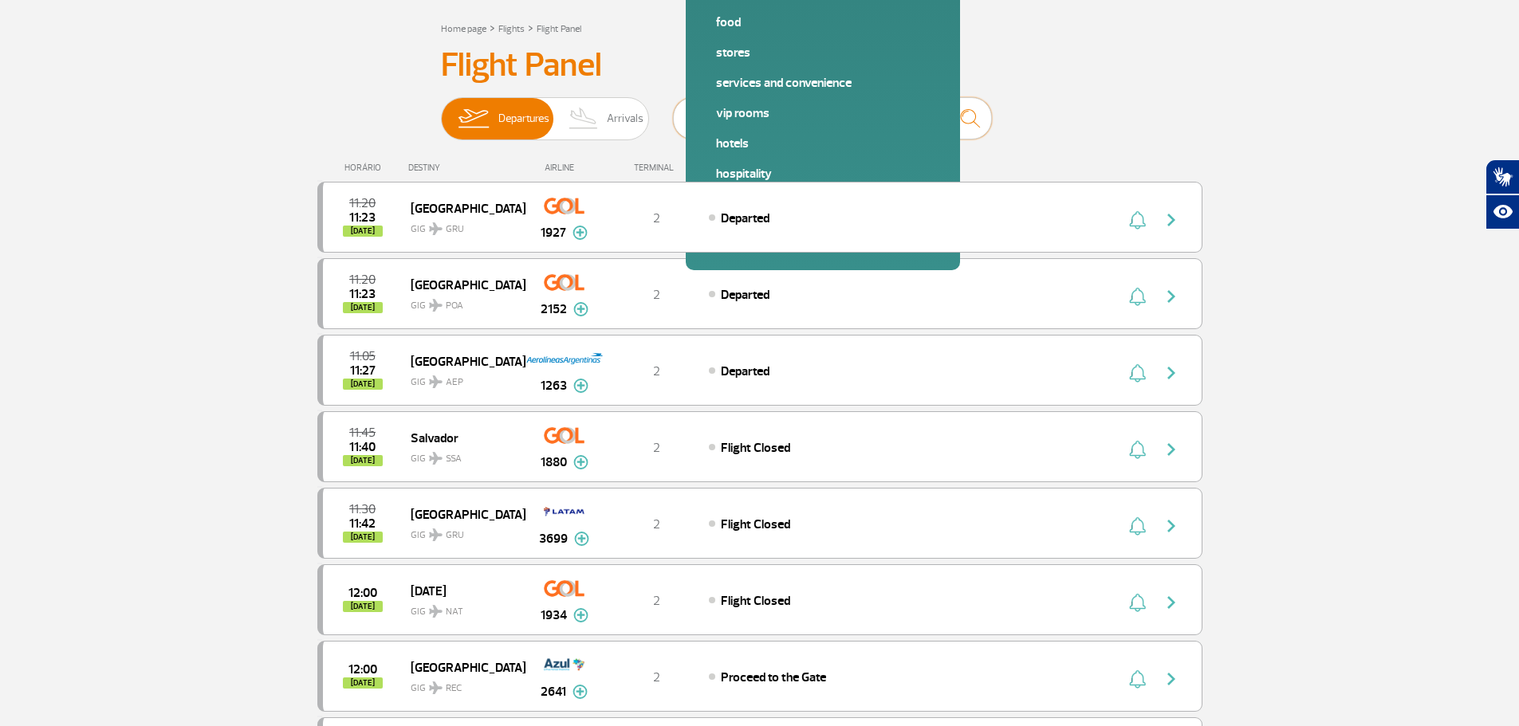
click at [752, 120] on input "text" at bounding box center [832, 118] width 319 height 42
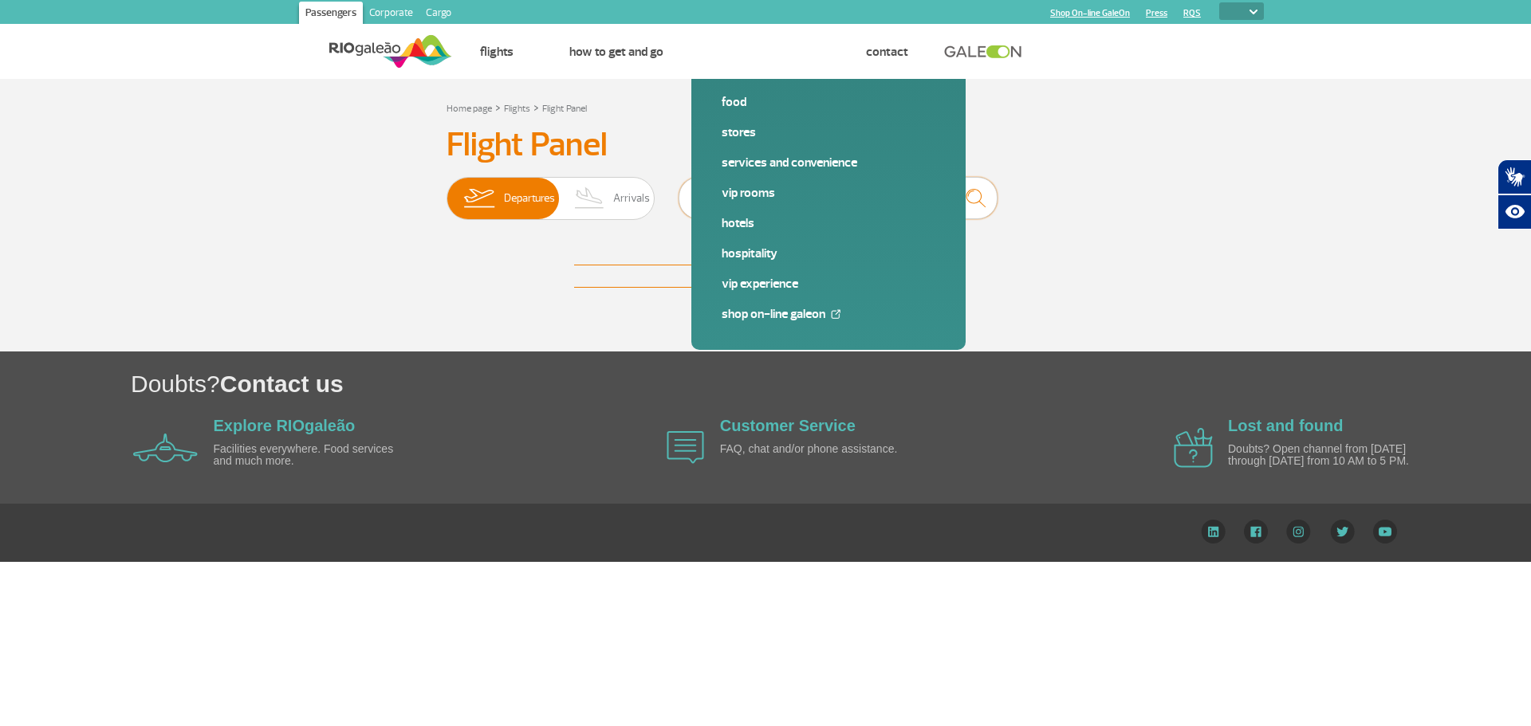
type input "F"
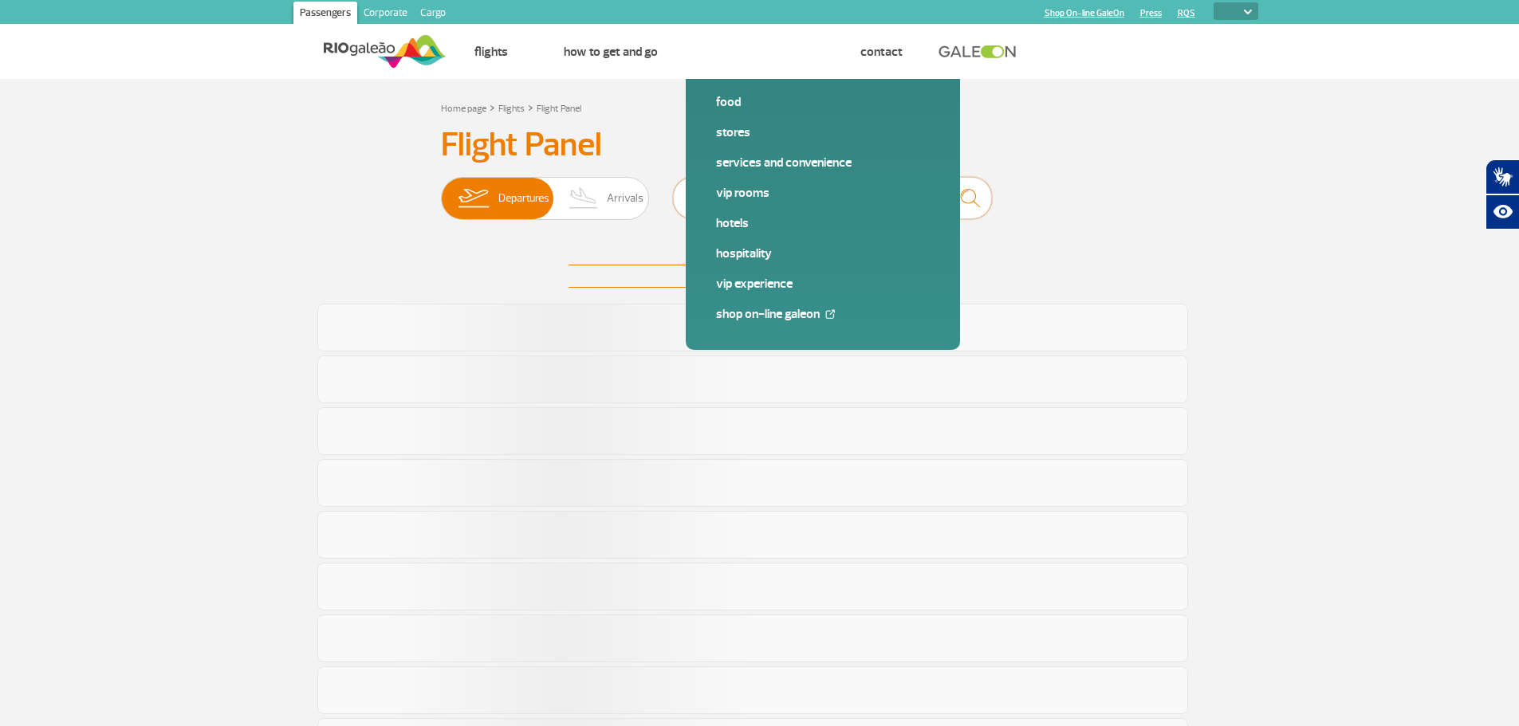
click at [742, 207] on input "text" at bounding box center [832, 198] width 319 height 42
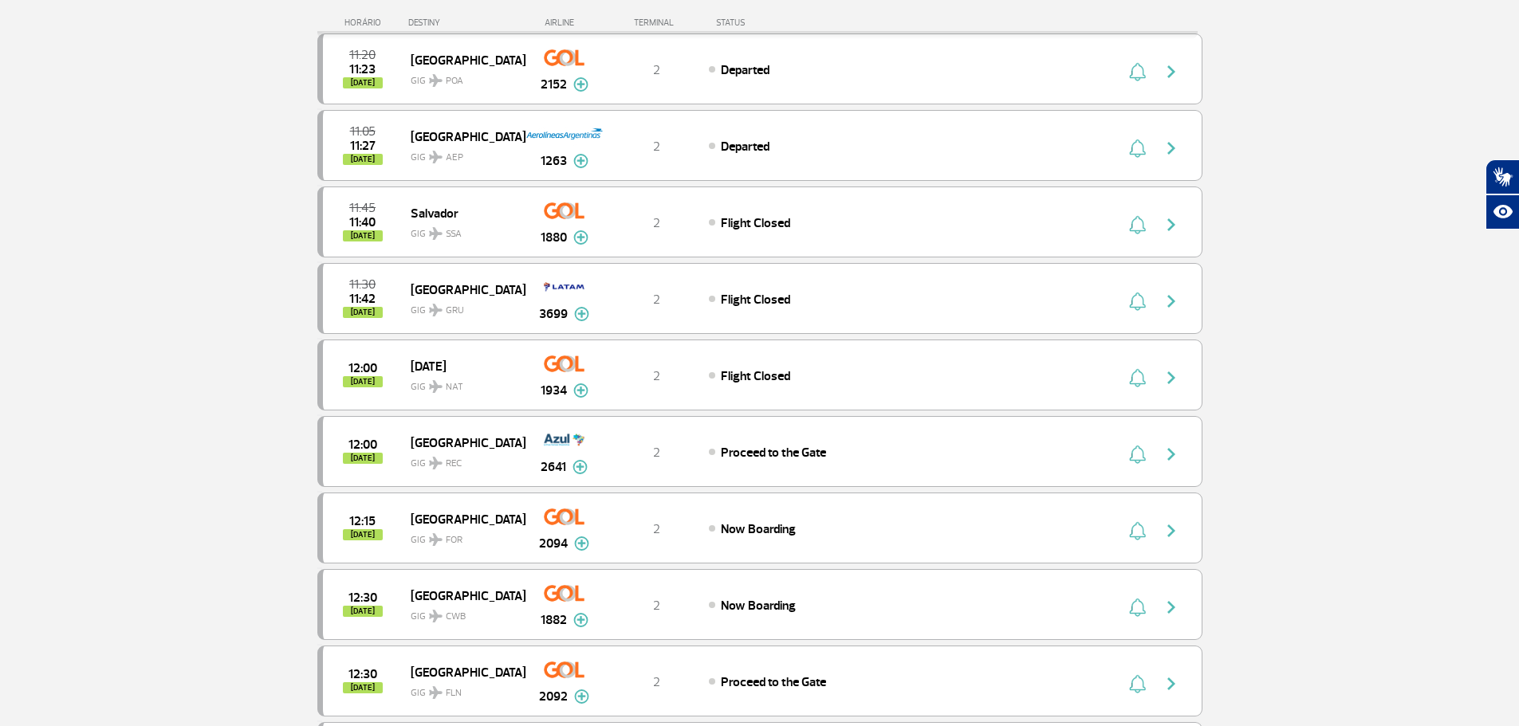
scroll to position [239, 0]
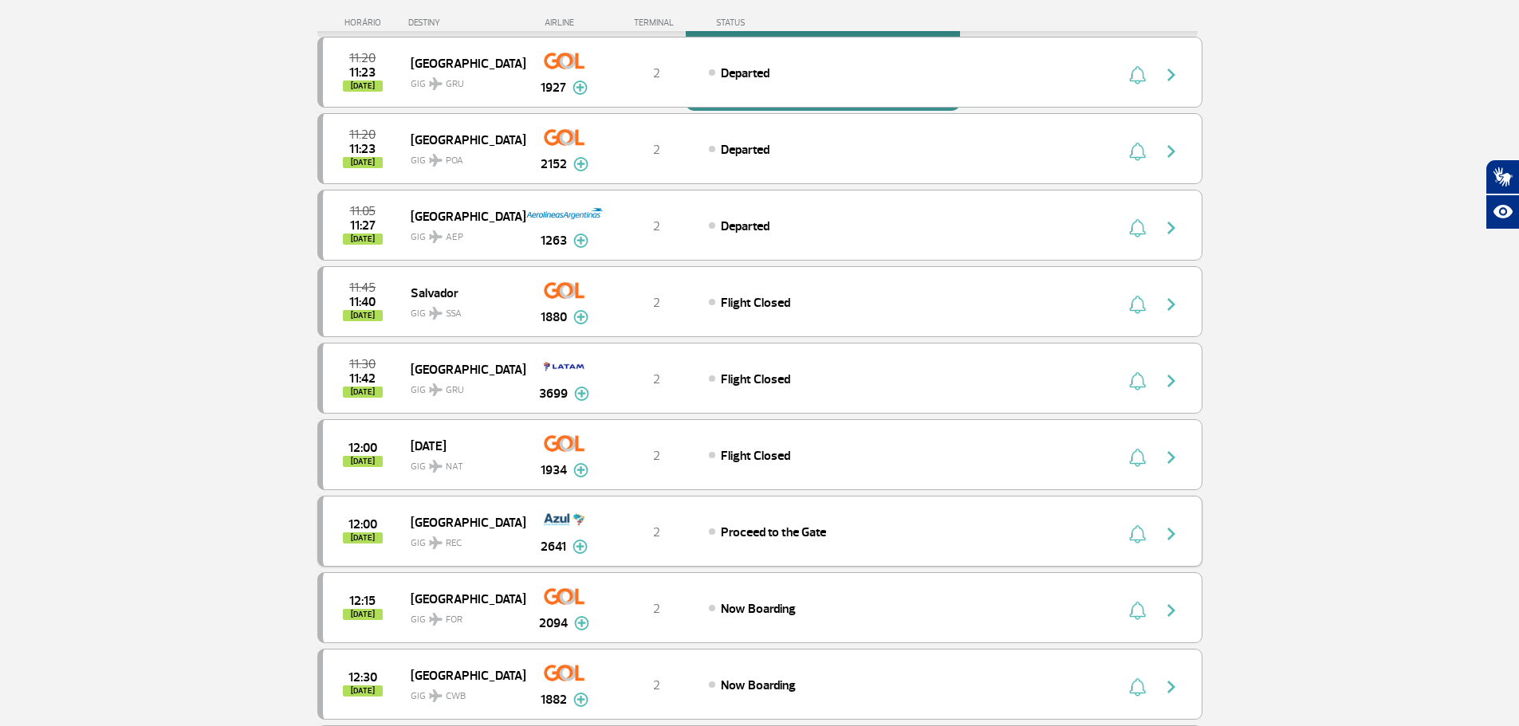
click at [1169, 536] on img "button" at bounding box center [1171, 534] width 19 height 19
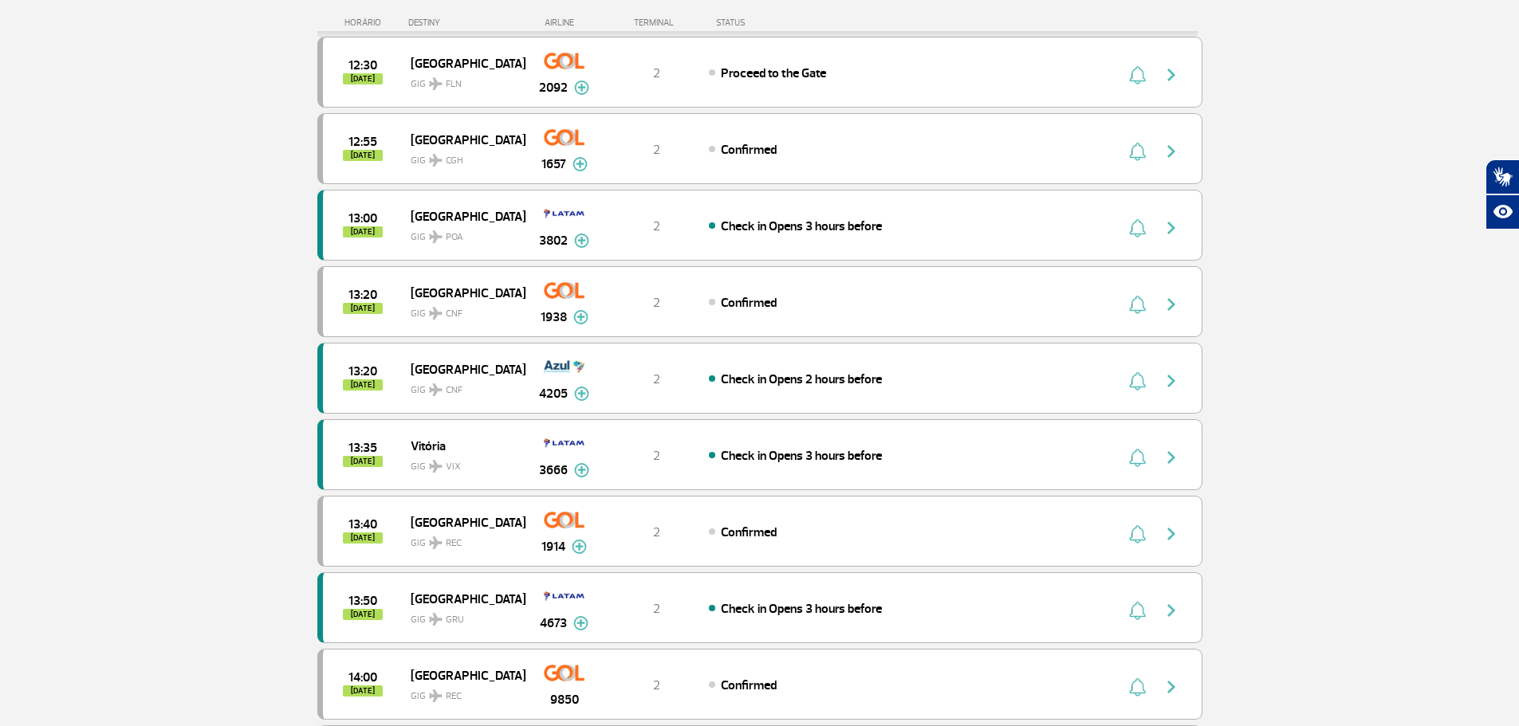
scroll to position [957, 0]
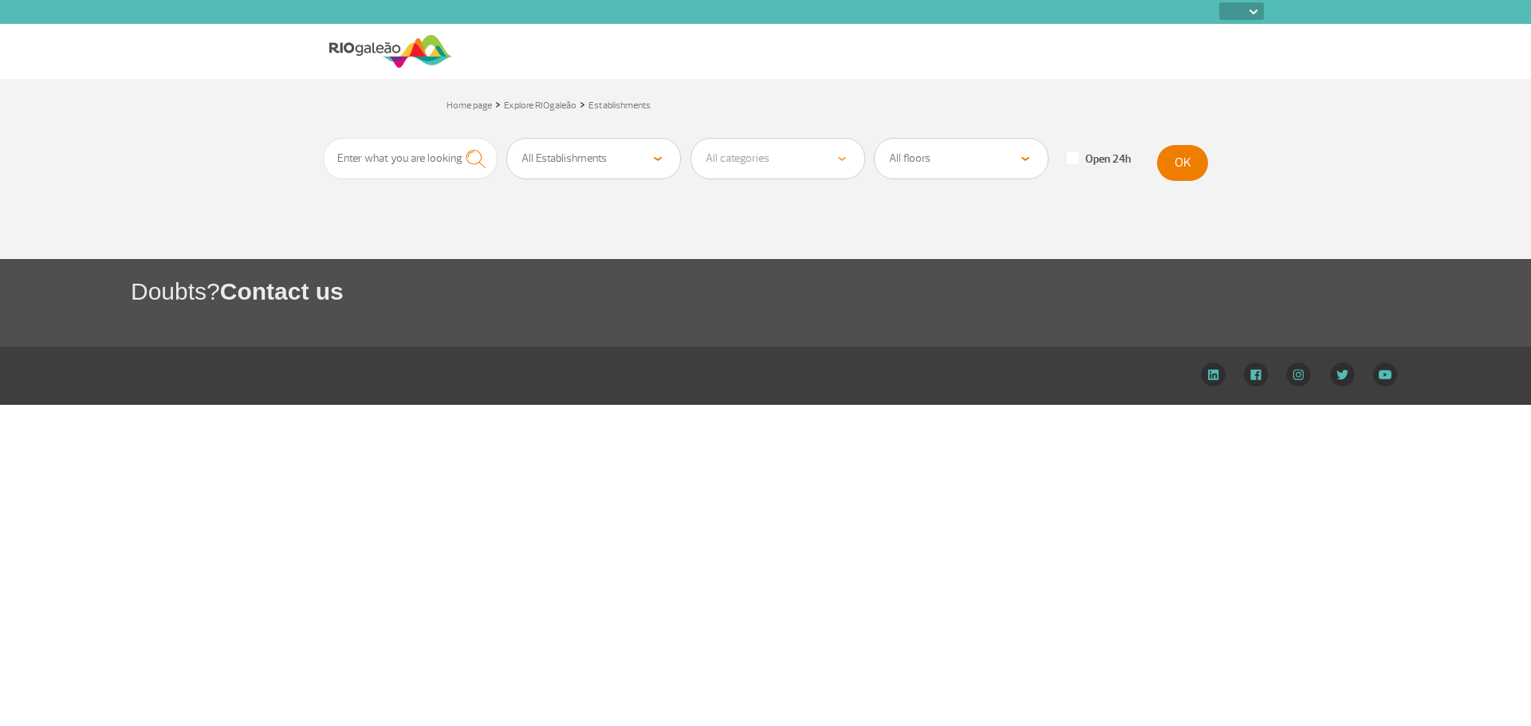
select select
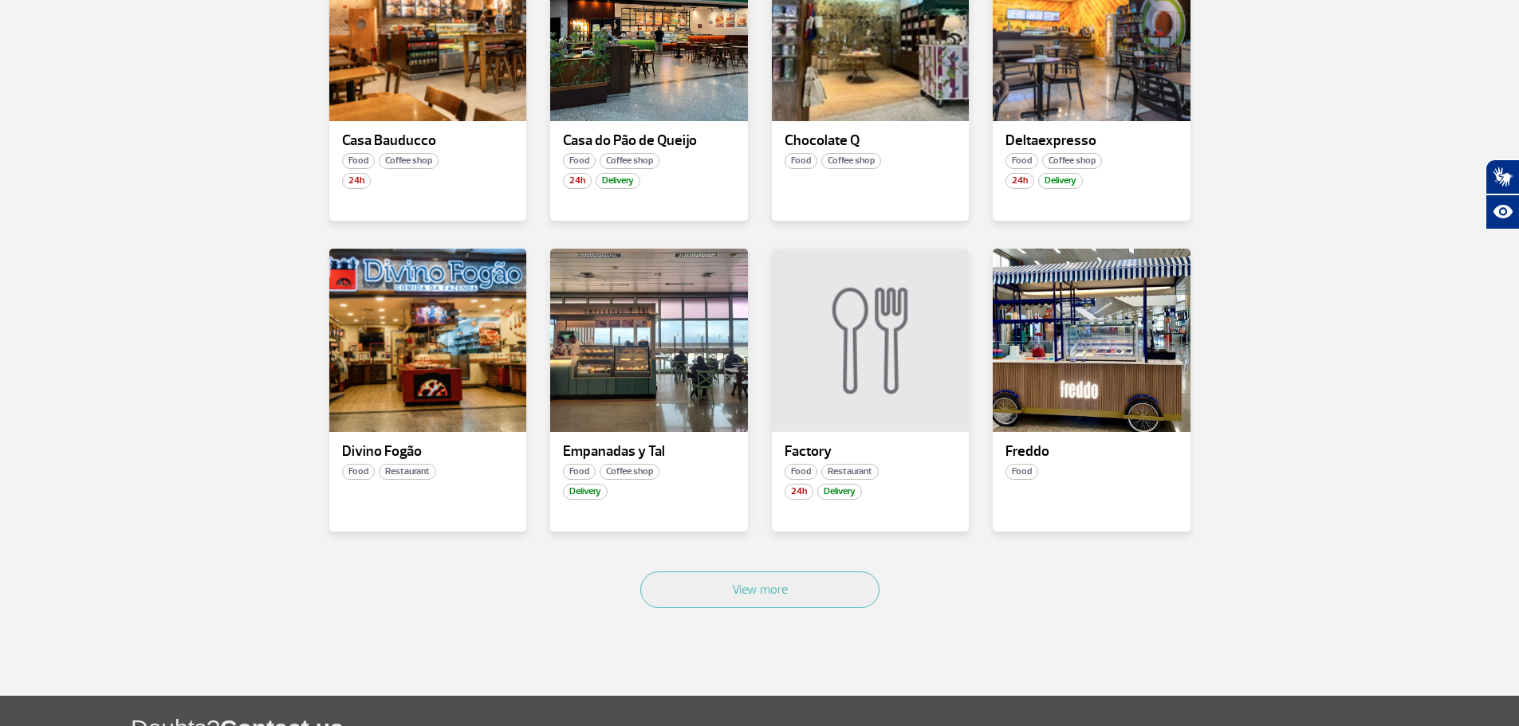
scroll to position [763, 0]
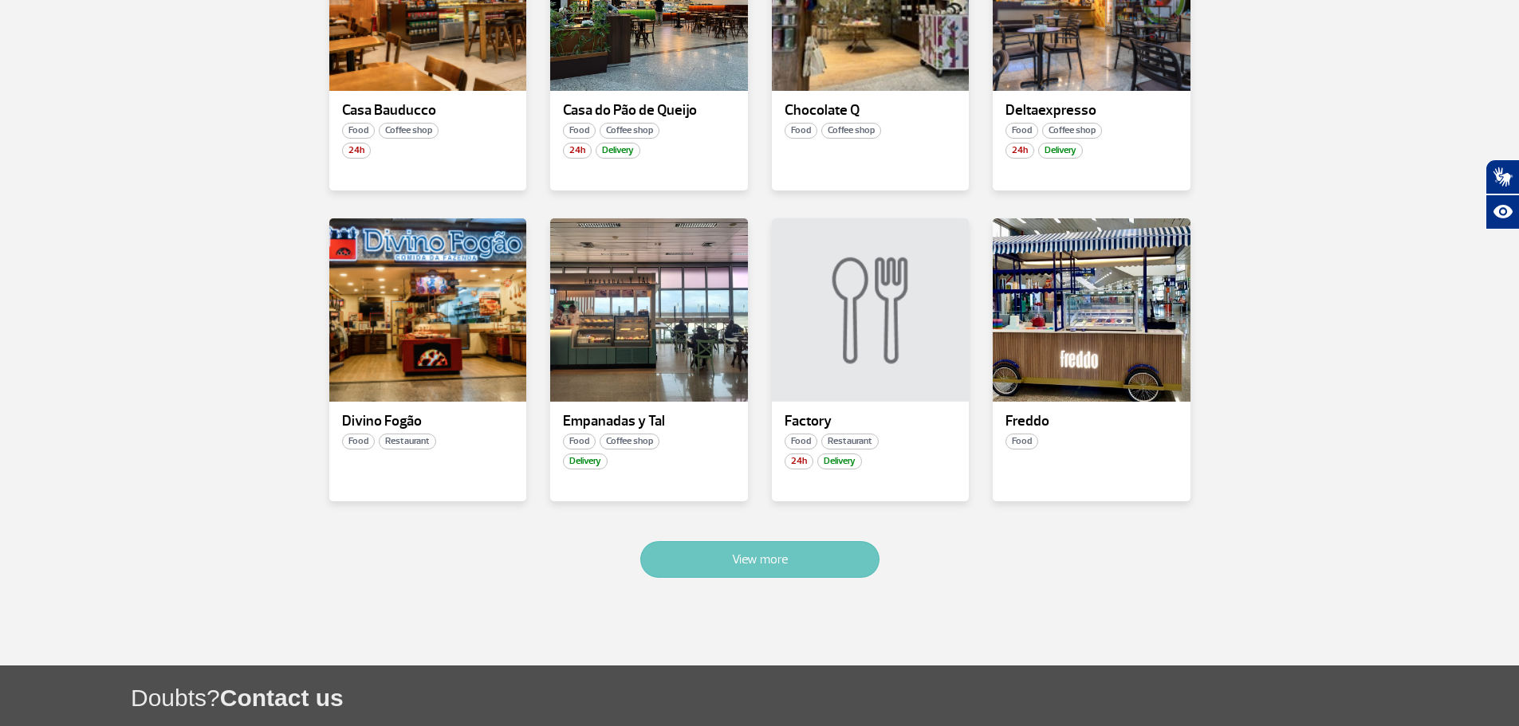
click at [840, 560] on button "View more" at bounding box center [759, 559] width 239 height 37
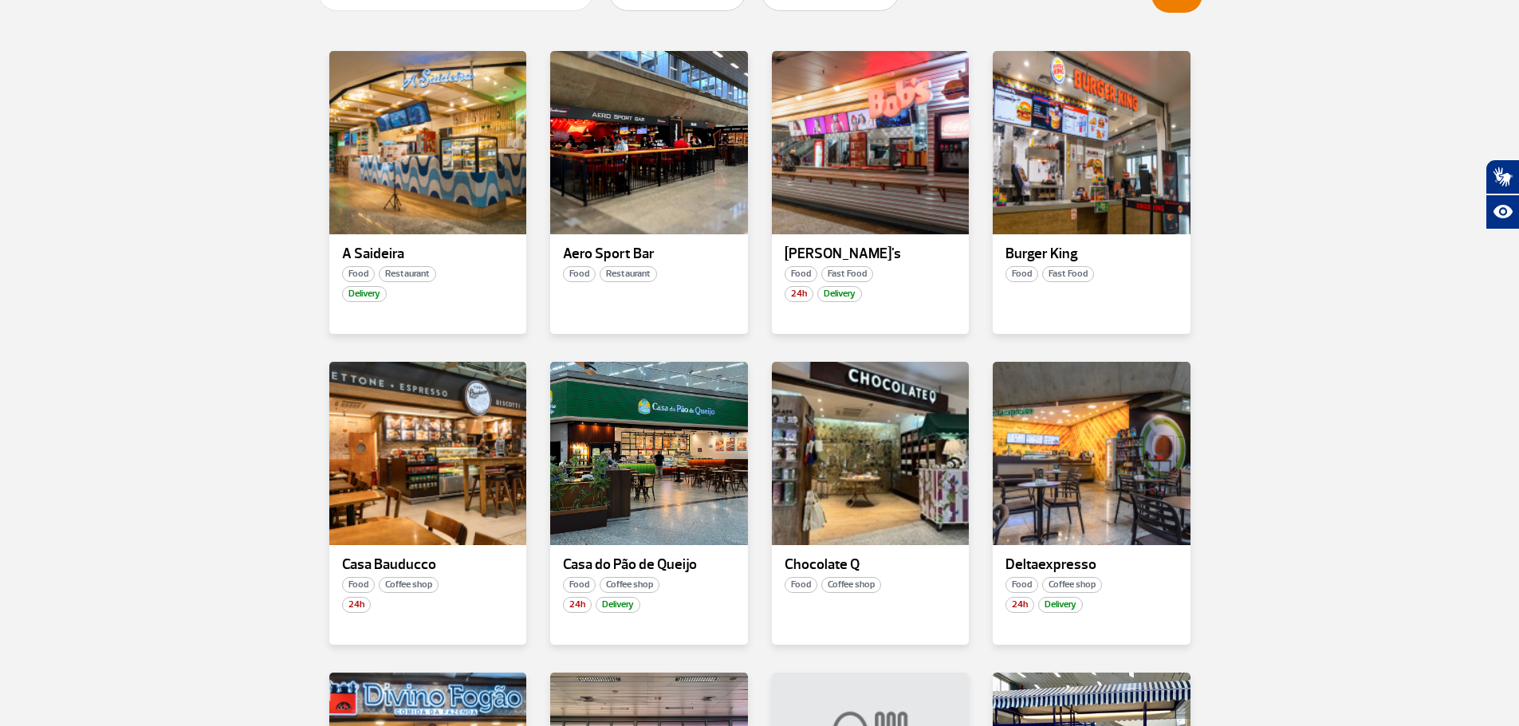
scroll to position [0, 0]
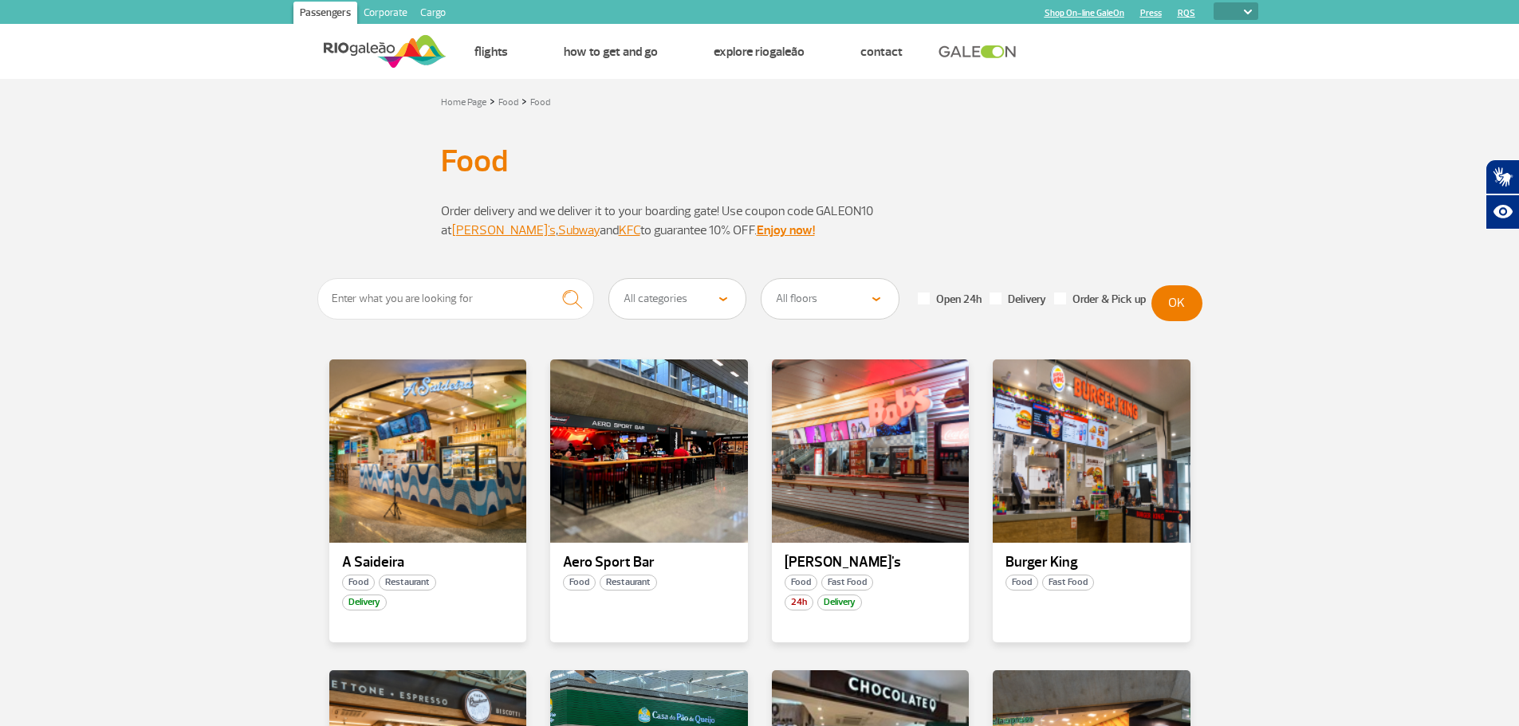
click at [726, 301] on select "All categories Coffee shop Fast Food Restaurant Souvenir Convenience shop" at bounding box center [677, 299] width 137 height 40
click at [866, 304] on select "All floors Public Area (before X-ray) Arrivals Public Area International Arriva…" at bounding box center [829, 299] width 137 height 40
select select "90"
click at [761, 279] on select "All floors Public Area (before X-ray) Arrivals Public Area International Arriva…" at bounding box center [829, 299] width 137 height 40
click at [1198, 300] on button "OK" at bounding box center [1176, 303] width 51 height 36
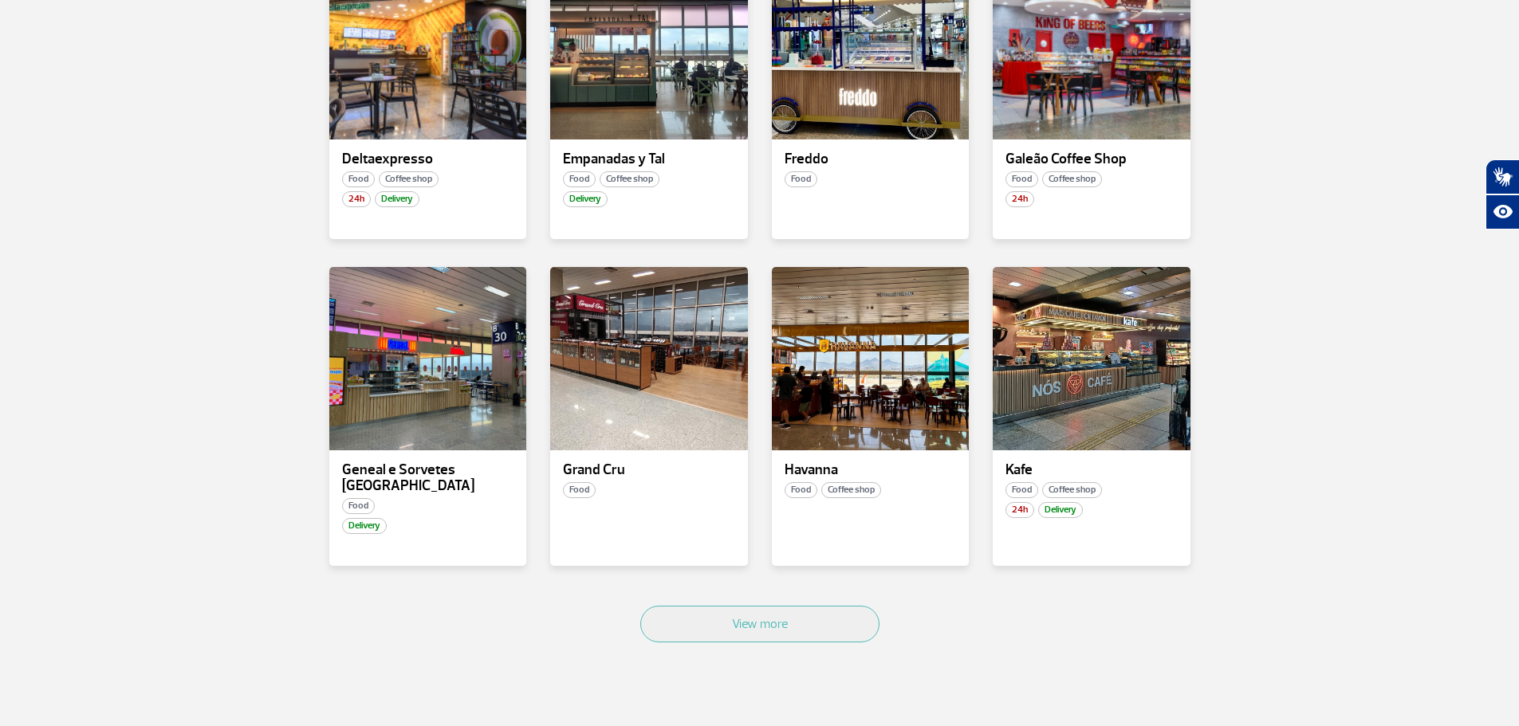
scroll to position [712, 0]
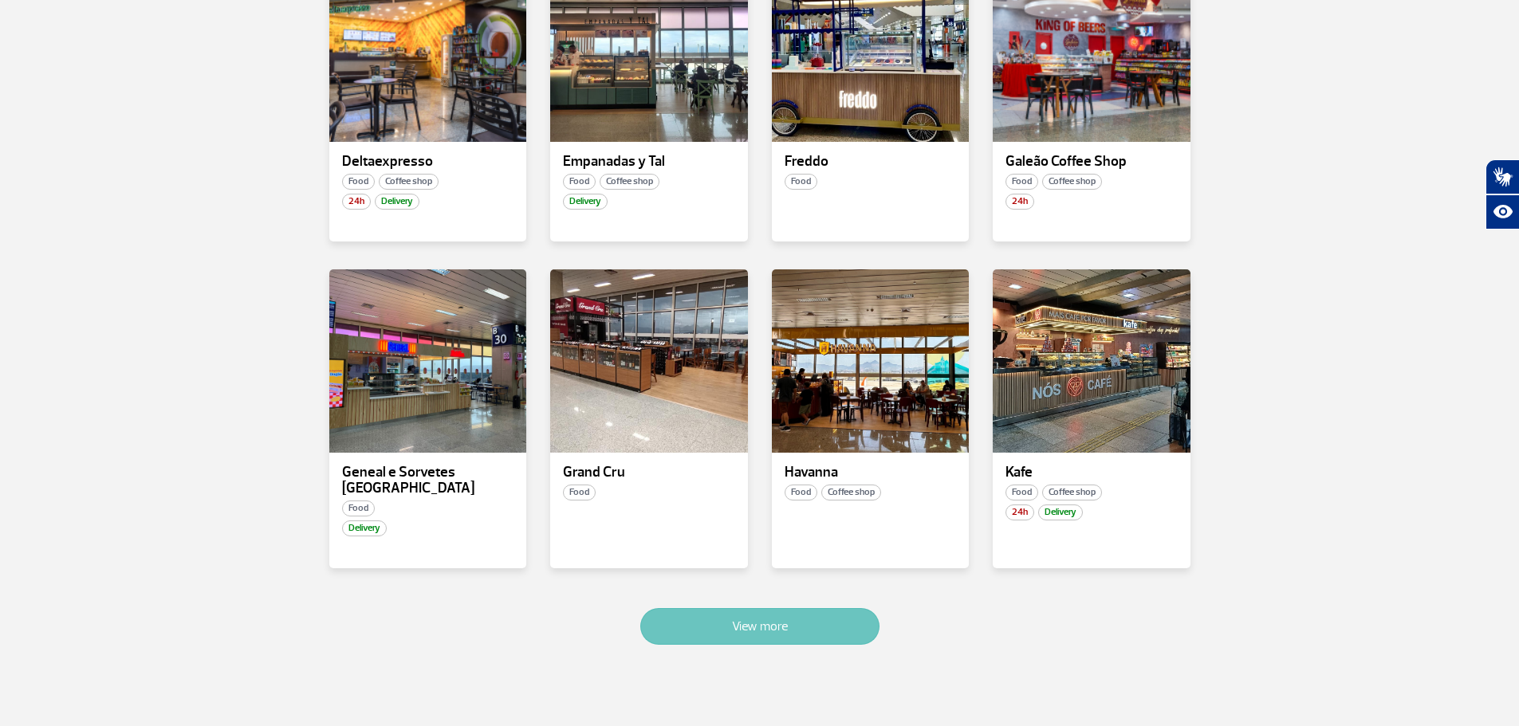
click at [822, 627] on button "View more" at bounding box center [759, 626] width 239 height 37
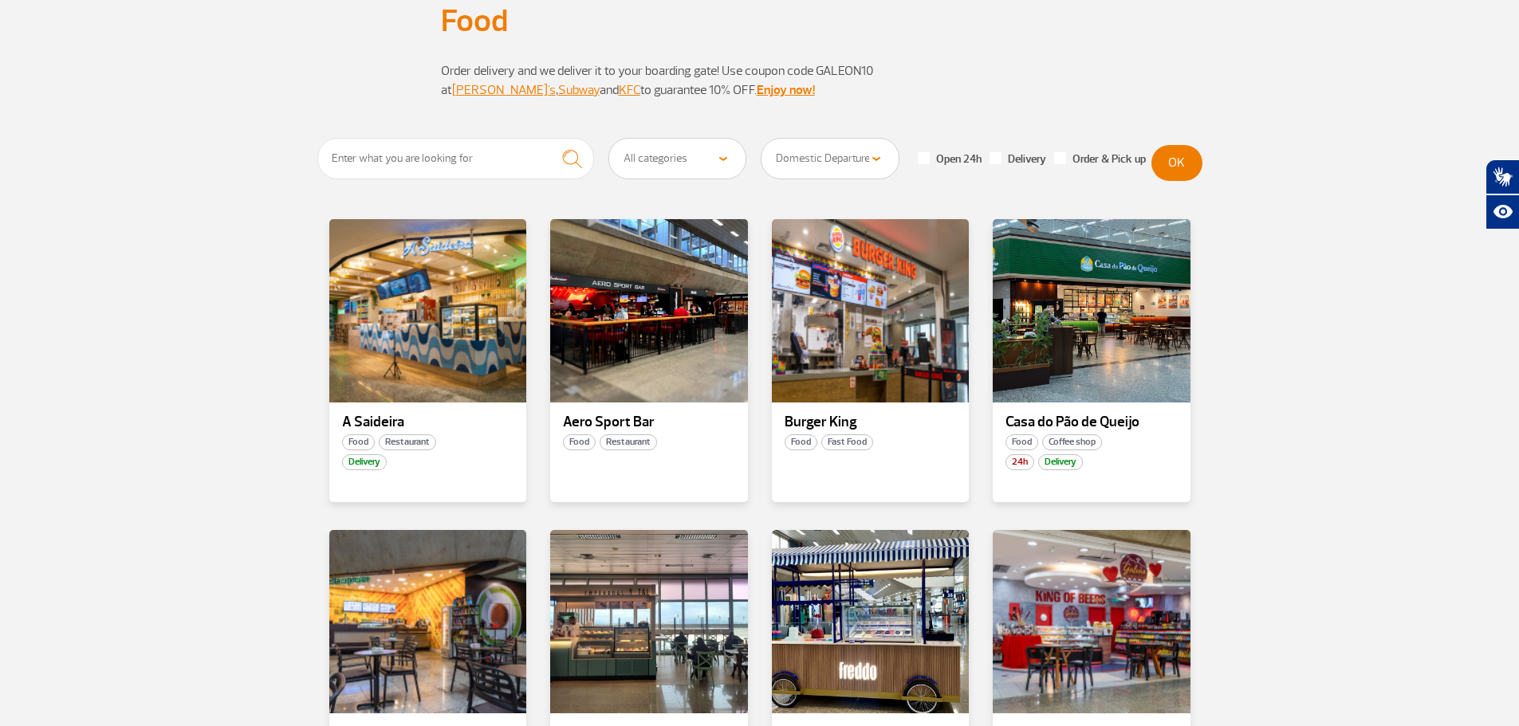
scroll to position [0, 0]
